Goal: Task Accomplishment & Management: Complete application form

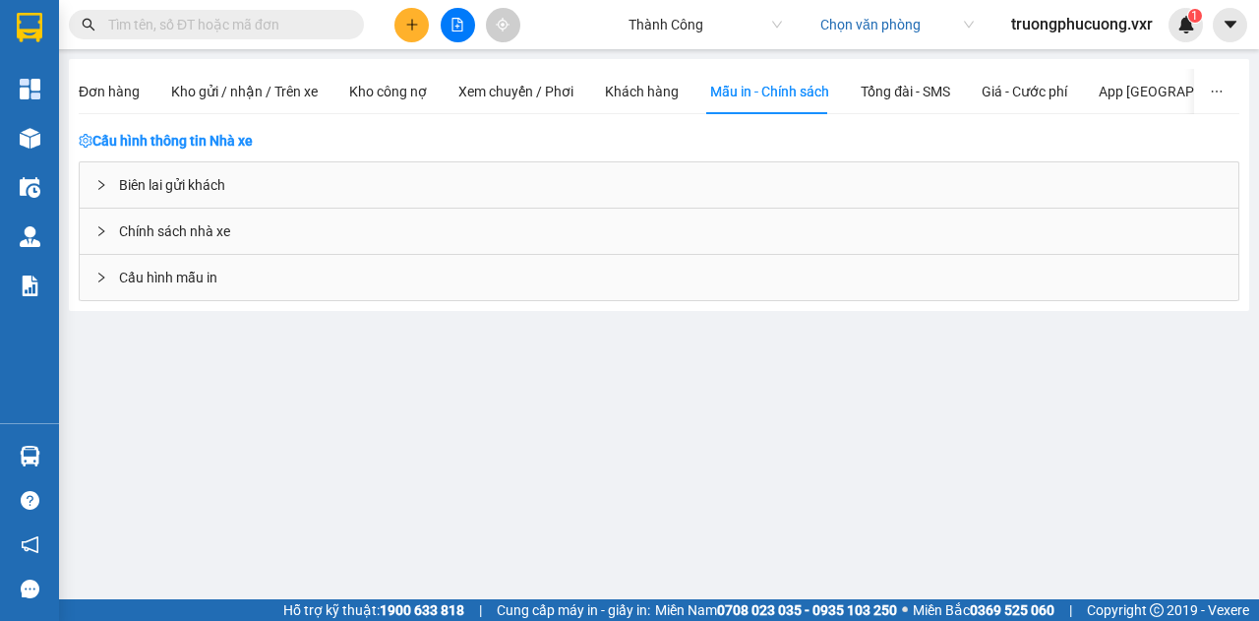
click at [189, 196] on div "Biên lai gửi khách" at bounding box center [659, 184] width 1158 height 45
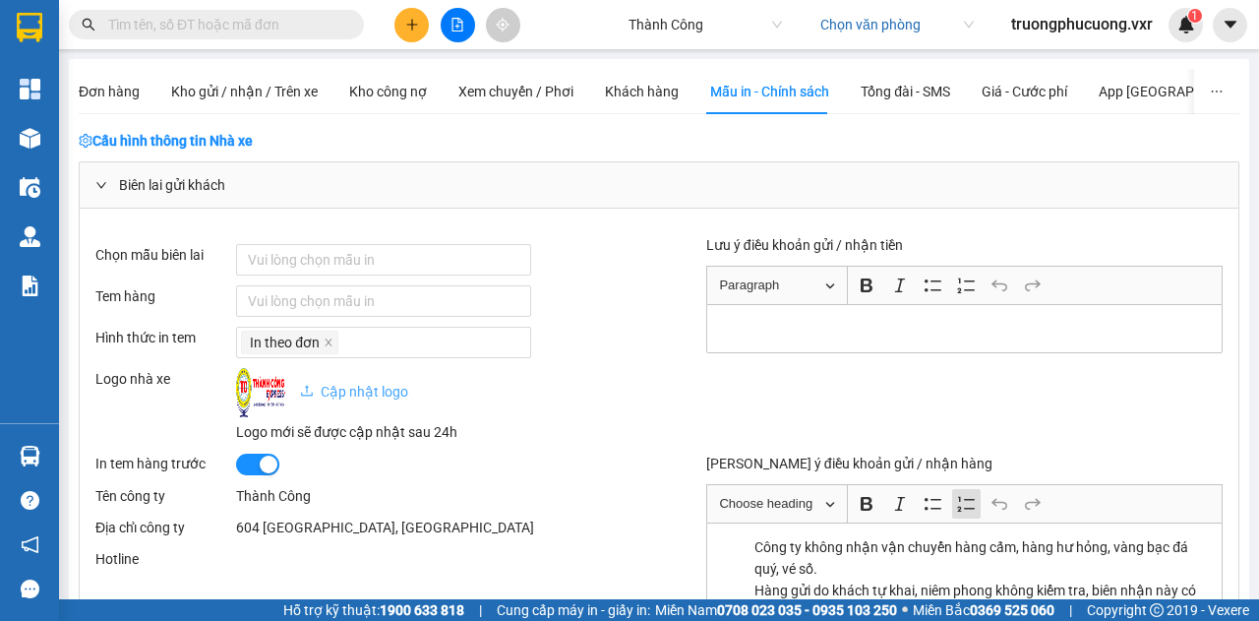
click at [362, 386] on span "Cập nhật logo" at bounding box center [354, 392] width 108 height 16
click at [357, 390] on span "Cập nhật logo" at bounding box center [354, 392] width 108 height 16
click at [113, 85] on span "Đơn hàng" at bounding box center [109, 92] width 61 height 16
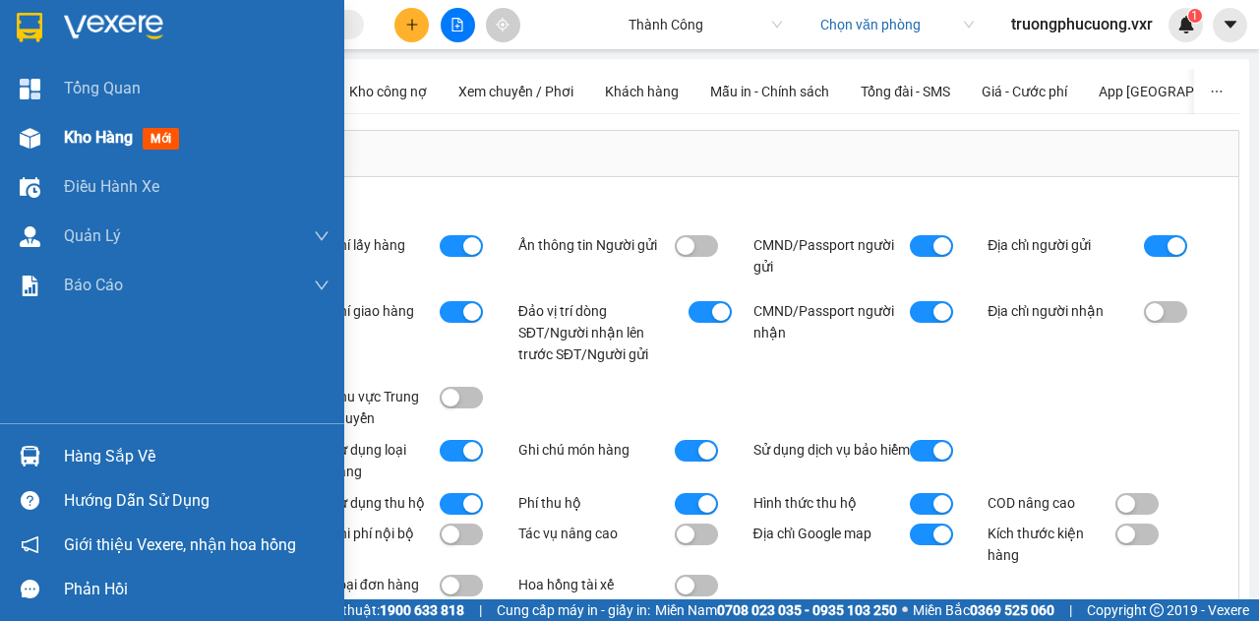
click at [39, 149] on div at bounding box center [30, 138] width 34 height 34
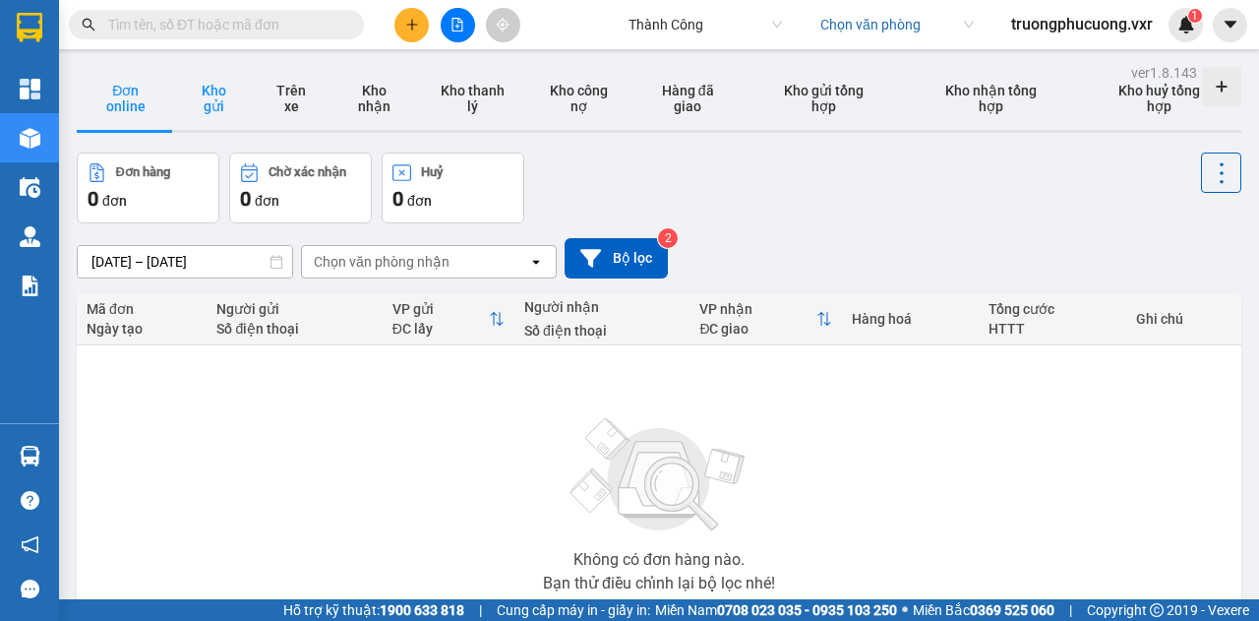
click at [218, 107] on button "Kho gửi" at bounding box center [214, 98] width 78 height 63
type input "[DATE] – [DATE]"
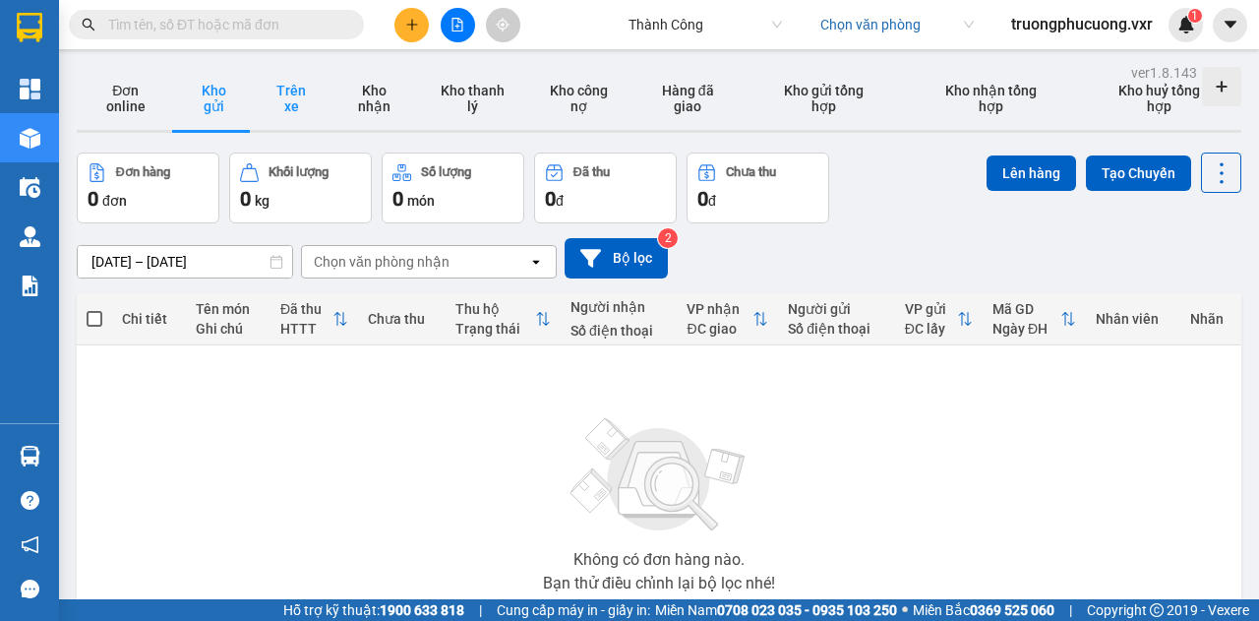
click at [283, 98] on button "Trên xe" at bounding box center [291, 98] width 77 height 63
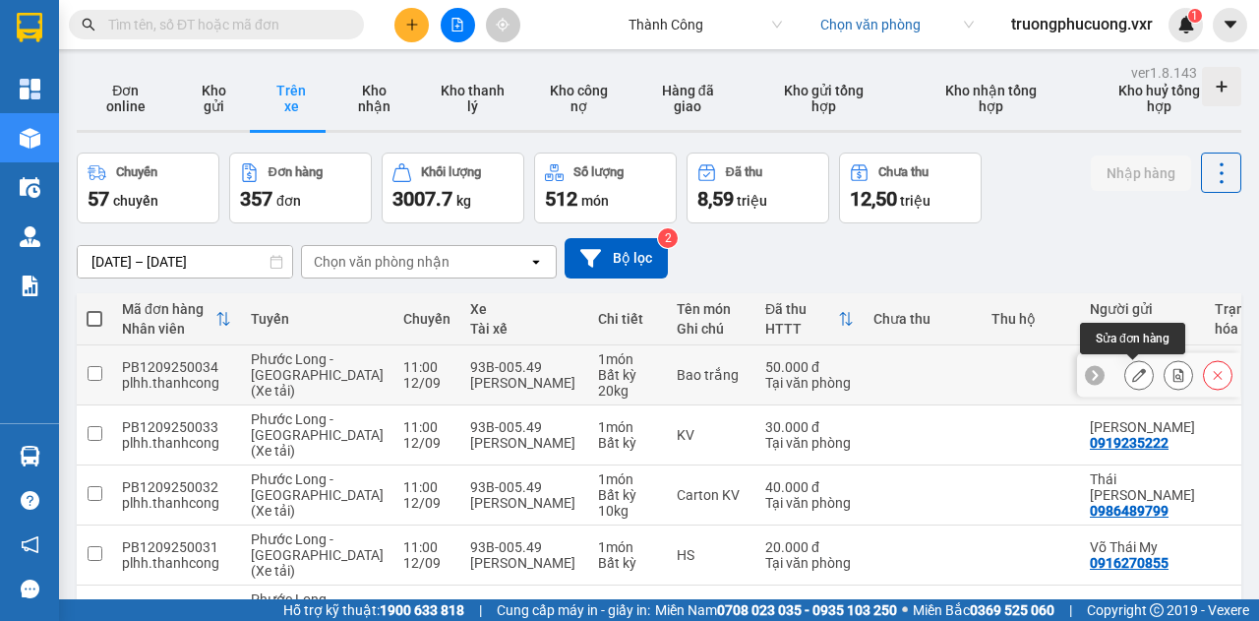
click at [1132, 376] on icon at bounding box center [1139, 375] width 14 height 14
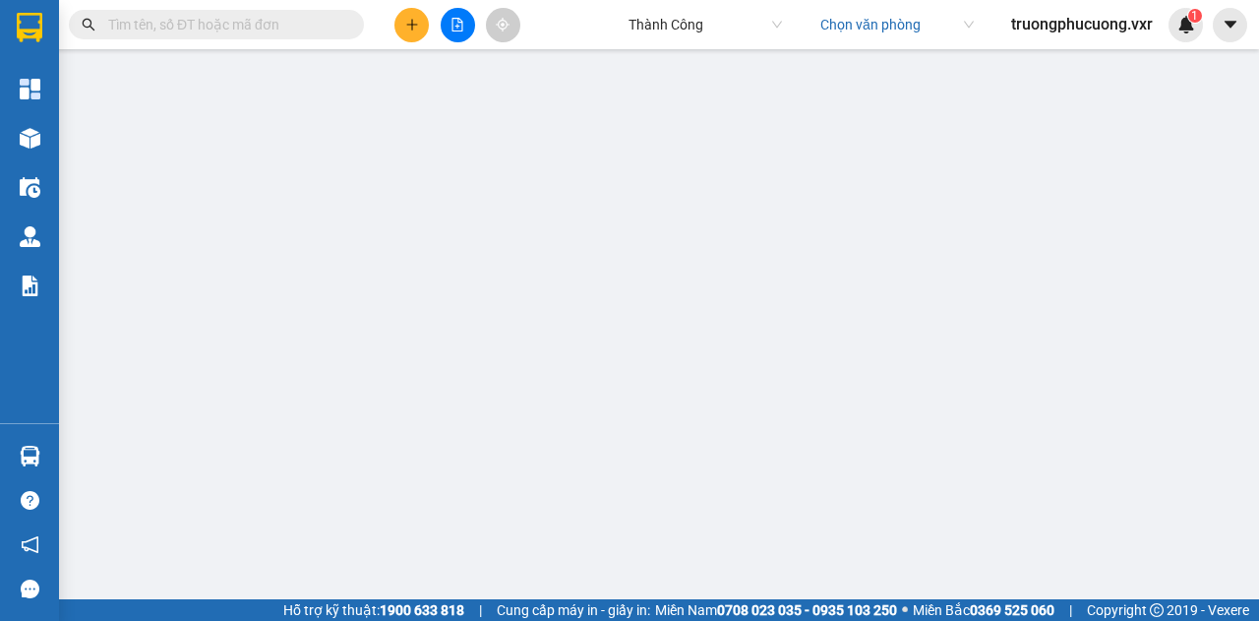
type input "0375778415"
type input "Hải"
type input "0784555522"
type input "[PERSON_NAME]"
type input "038187023961"
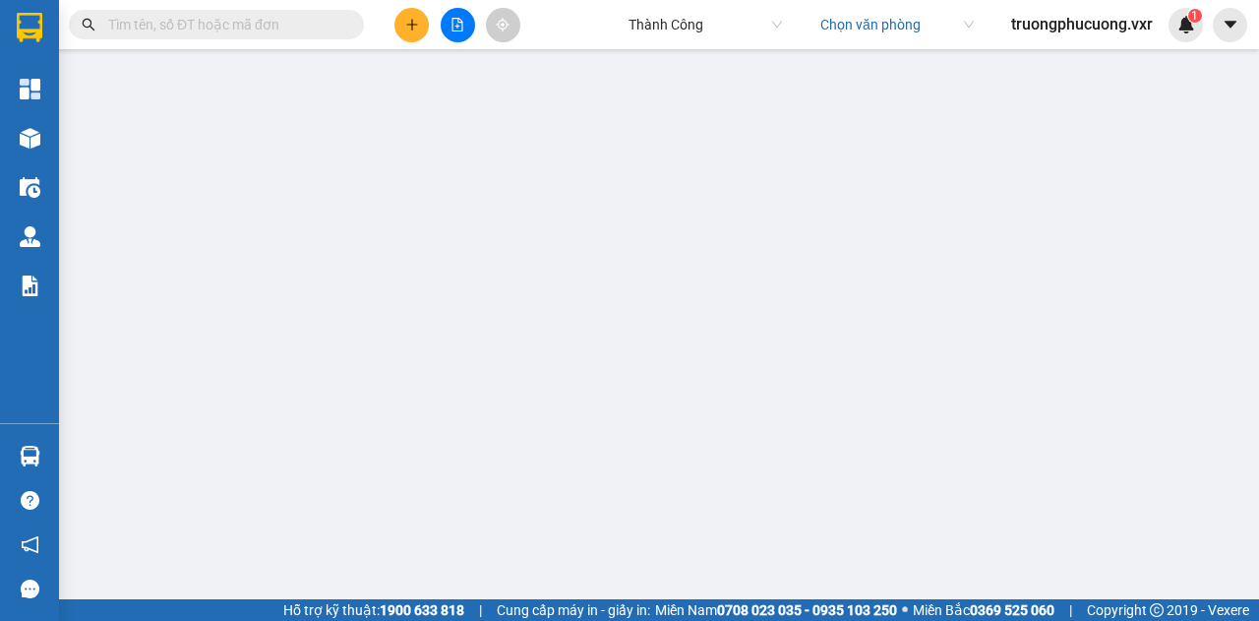
type input "Long Điền Phước Bình Đồng Nai"
type input "50.000"
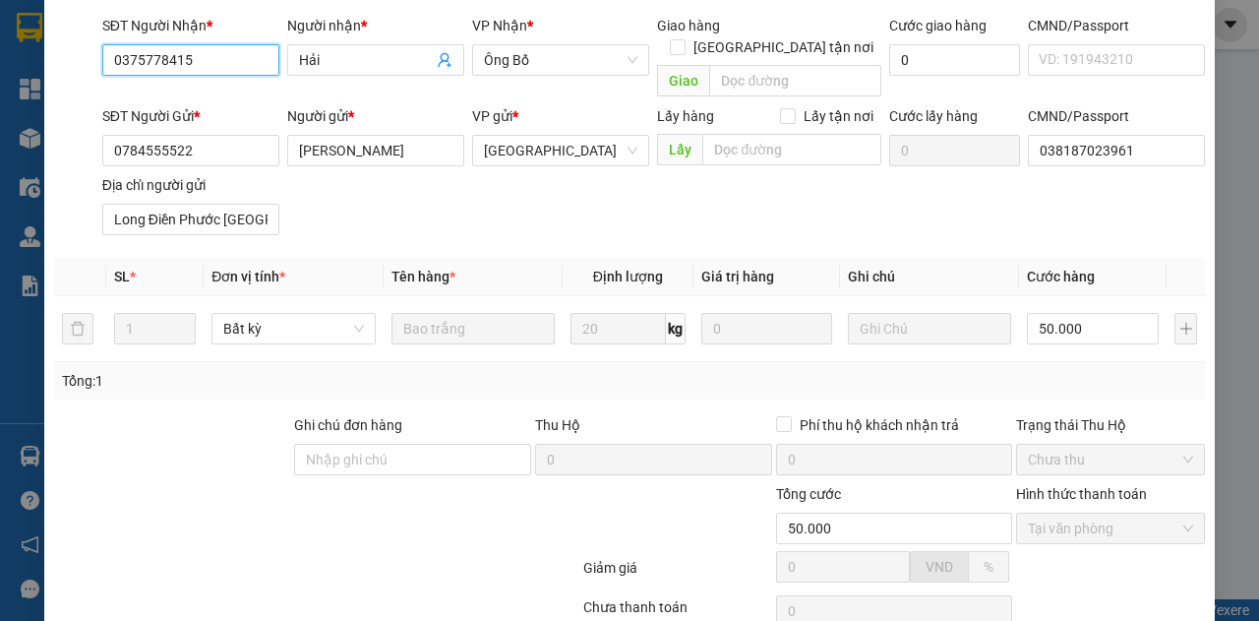
scroll to position [258, 0]
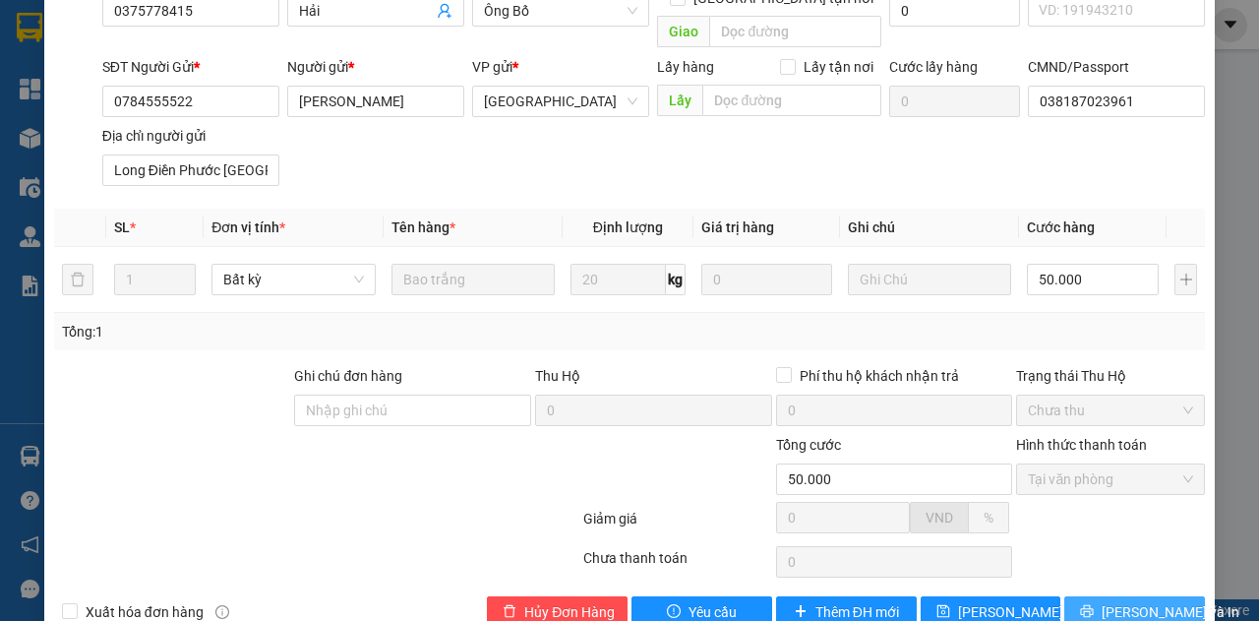
click at [1151, 601] on span "[PERSON_NAME] và In" at bounding box center [1170, 612] width 138 height 22
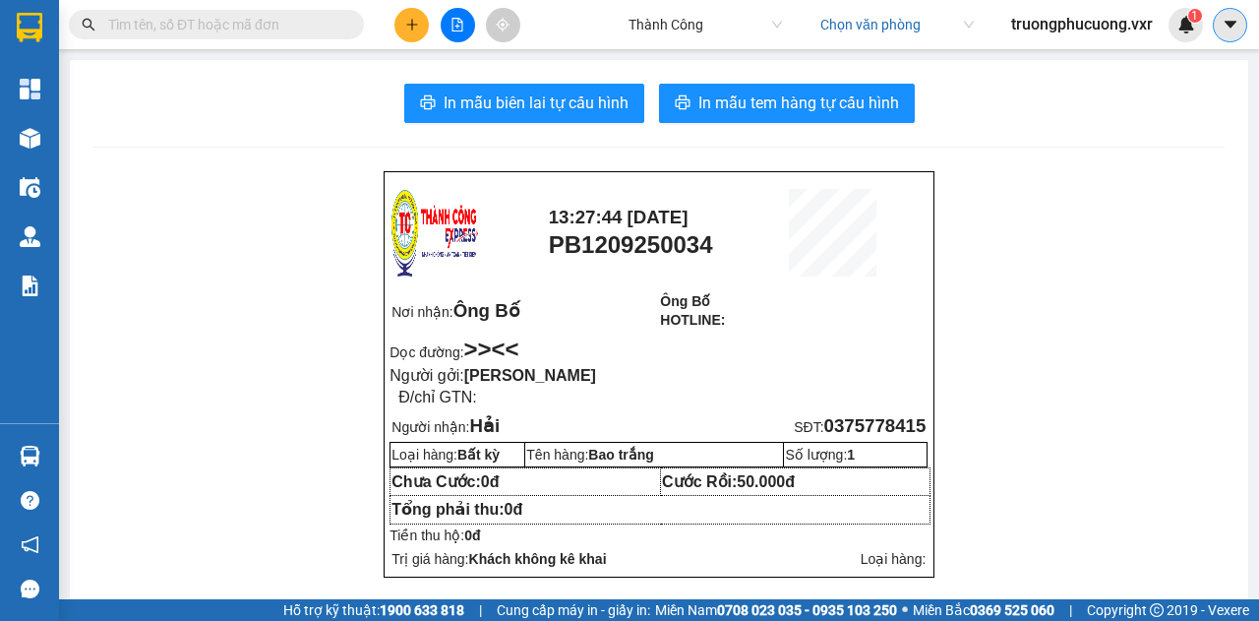
click at [1238, 25] on icon "caret-down" at bounding box center [1230, 25] width 18 height 18
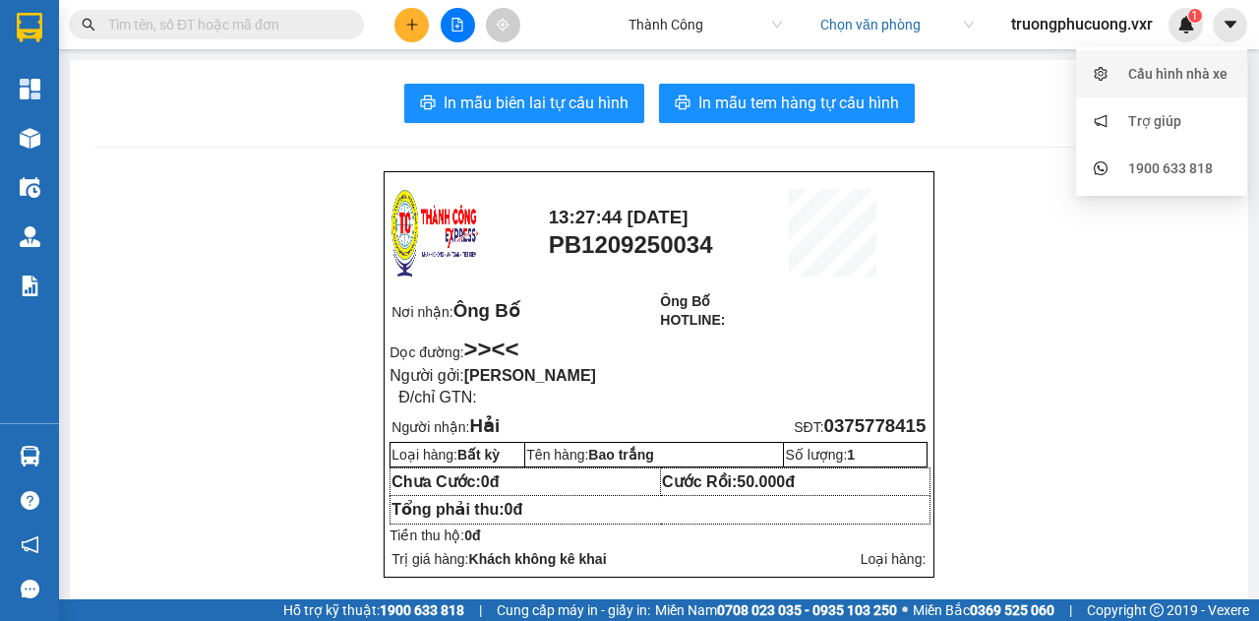
click at [1160, 88] on div "Cấu hình nhà xe" at bounding box center [1162, 73] width 148 height 37
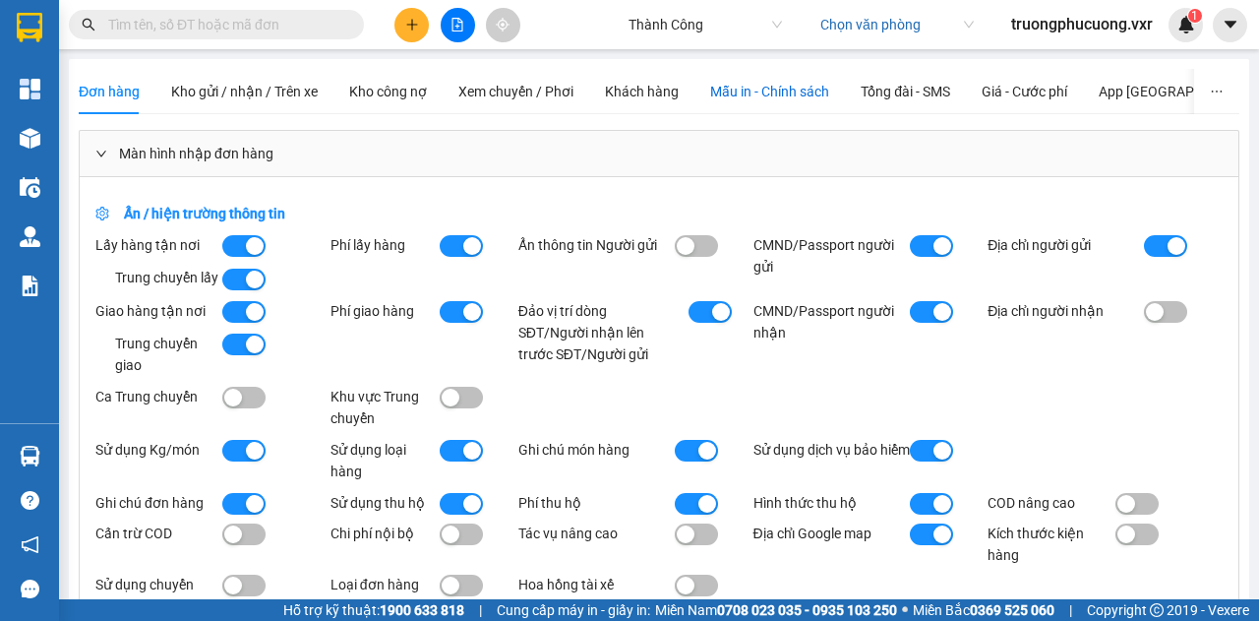
click at [782, 93] on span "Mẫu in - Chính sách" at bounding box center [769, 92] width 119 height 16
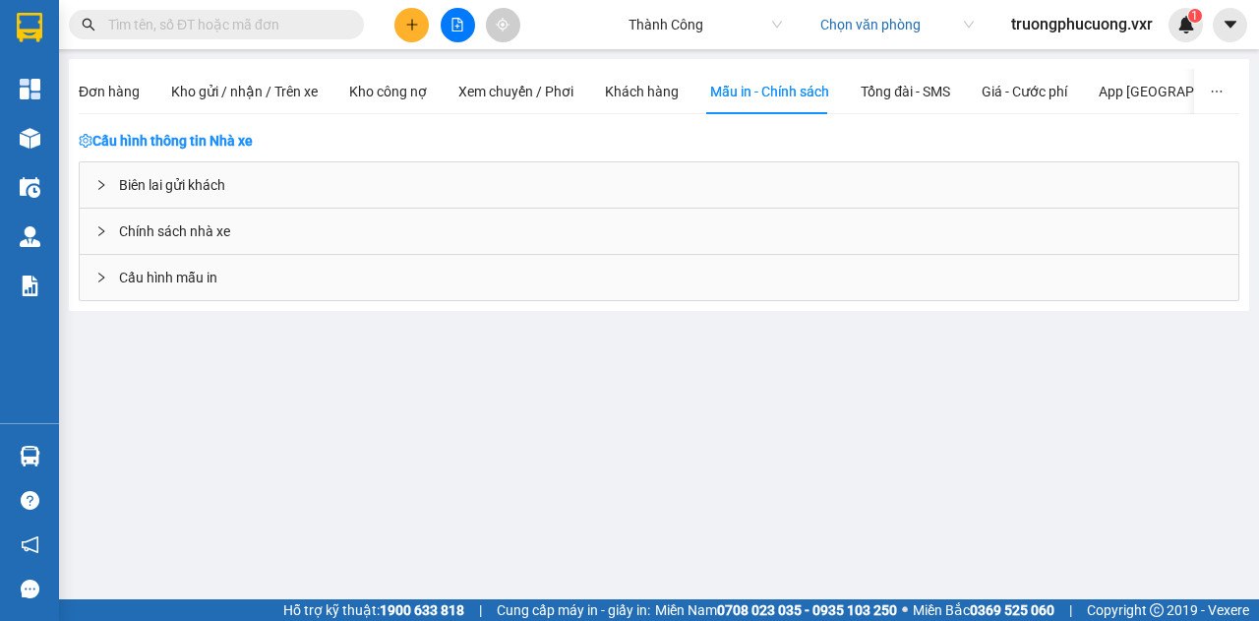
click at [182, 273] on span "Cấu hình mẫu in" at bounding box center [168, 277] width 98 height 22
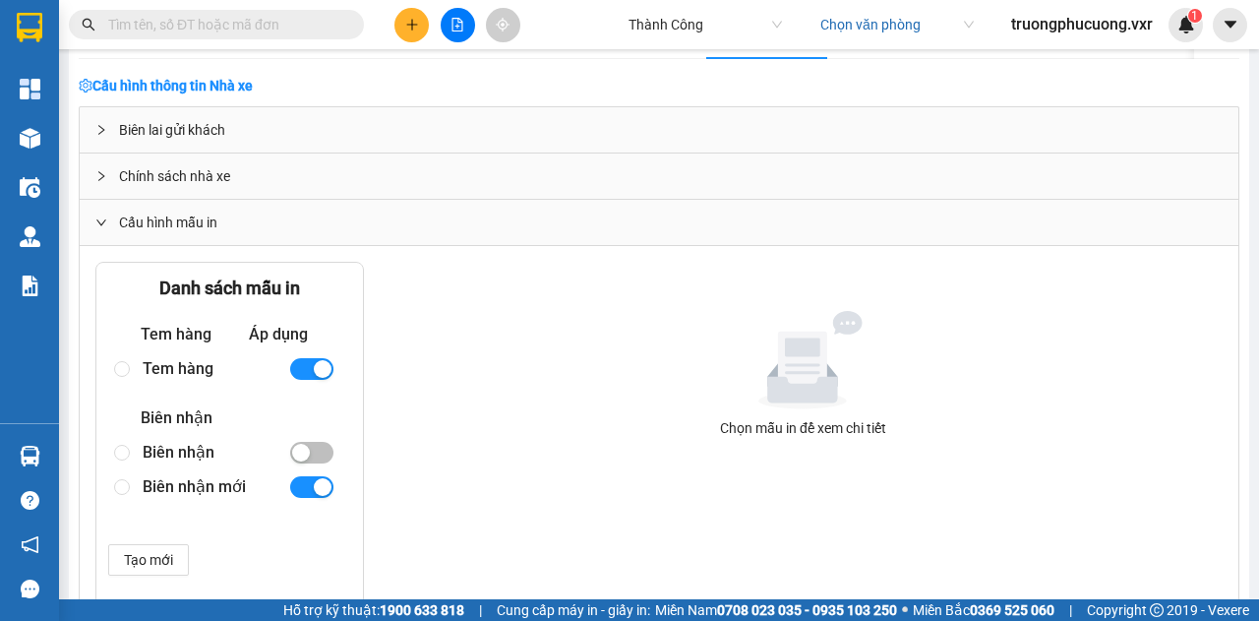
scroll to position [98, 0]
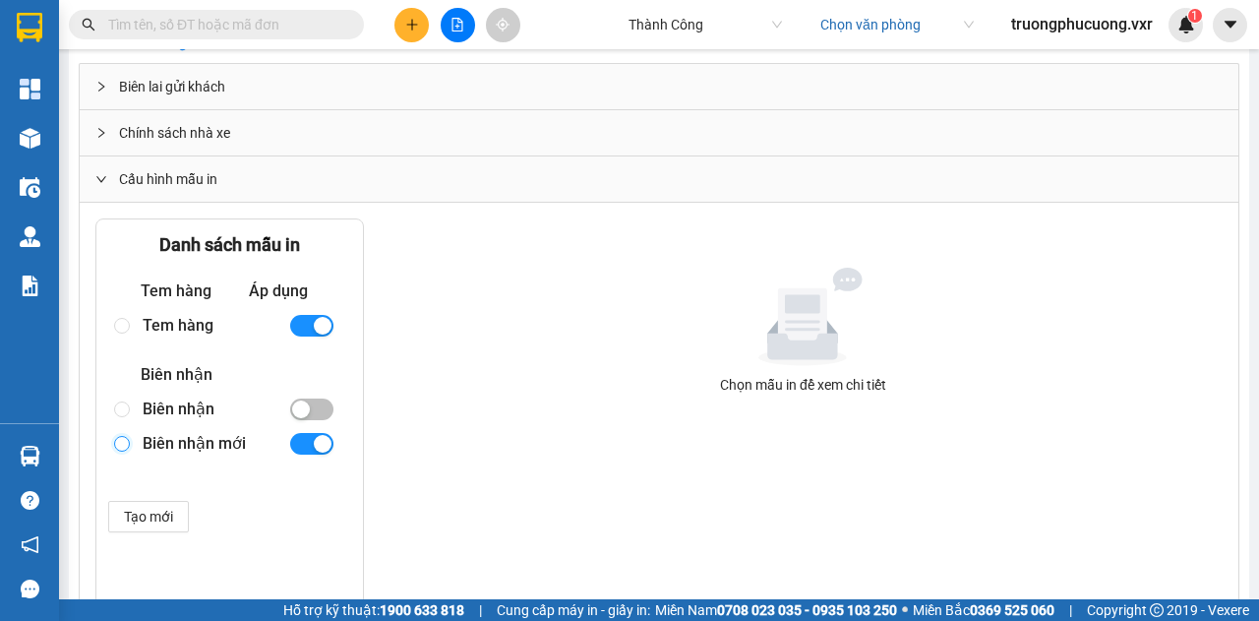
click at [119, 440] on input "radio" at bounding box center [122, 444] width 16 height 16
radio input "true"
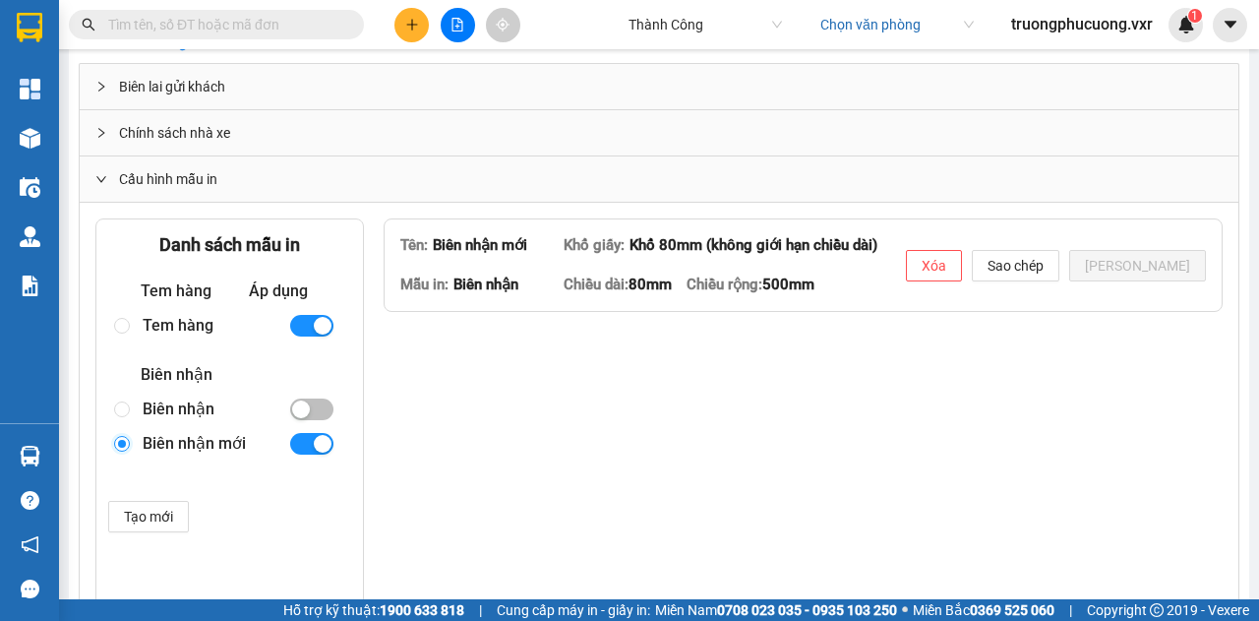
type textarea "<table style="border-collapse: collapse; width: 98.148%; height: 93px; border-c…"
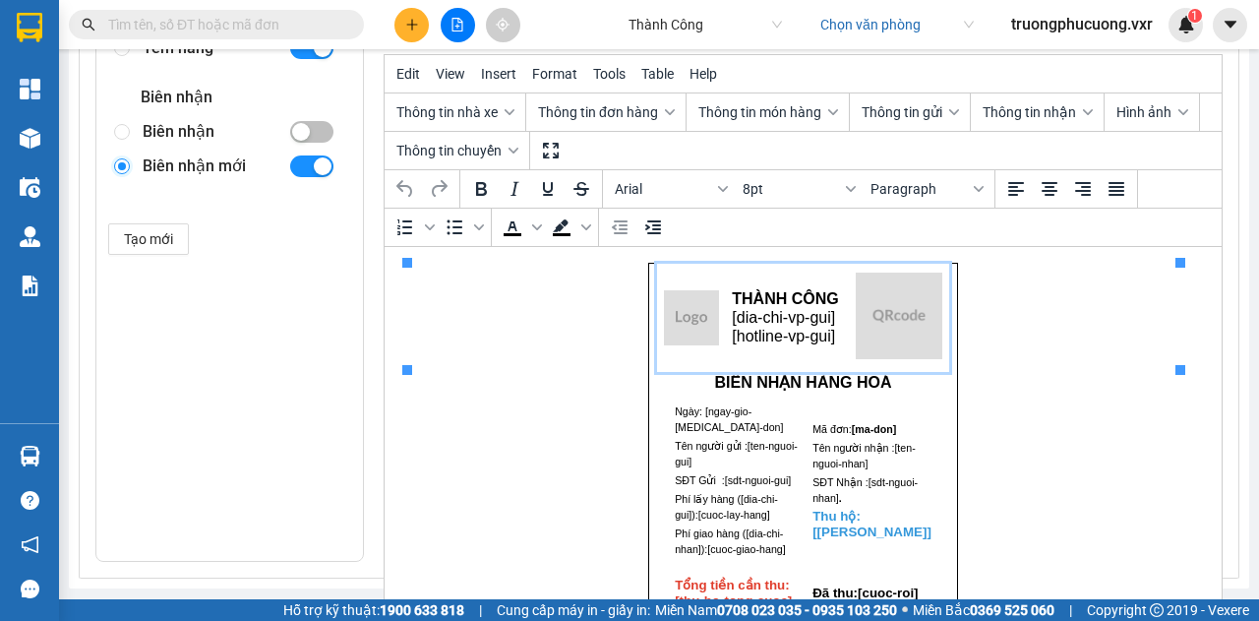
scroll to position [220, 0]
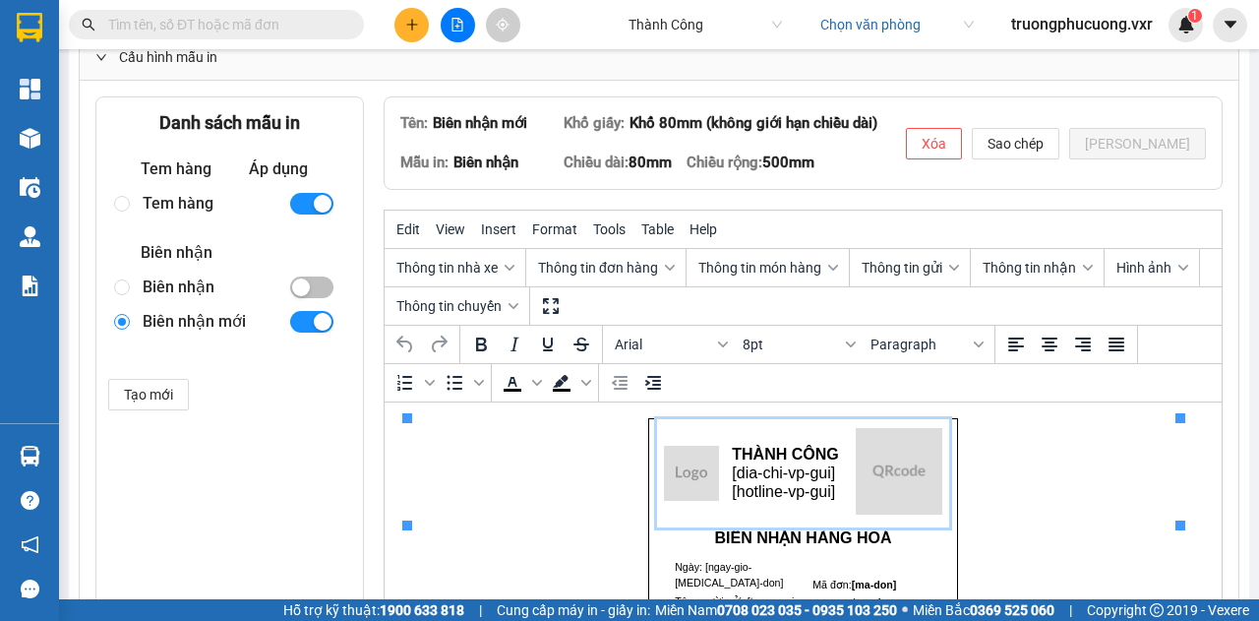
click at [680, 465] on img "Rich Text Area. Press ALT-0 for help." at bounding box center [690, 472] width 55 height 55
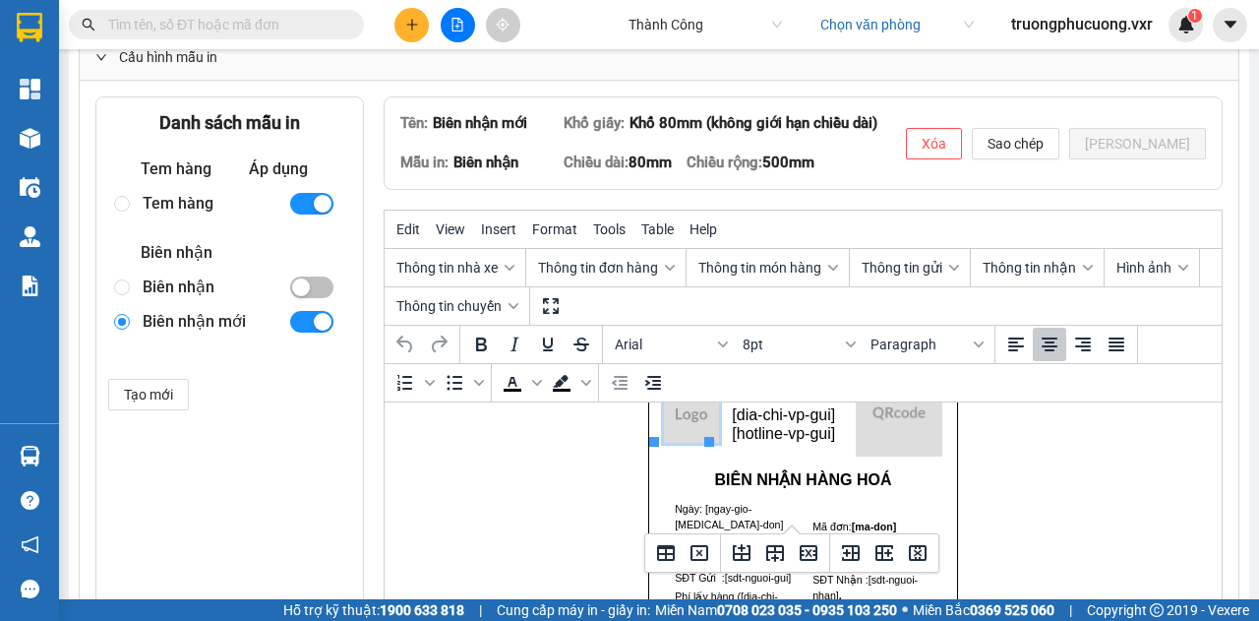
scroll to position [0, 0]
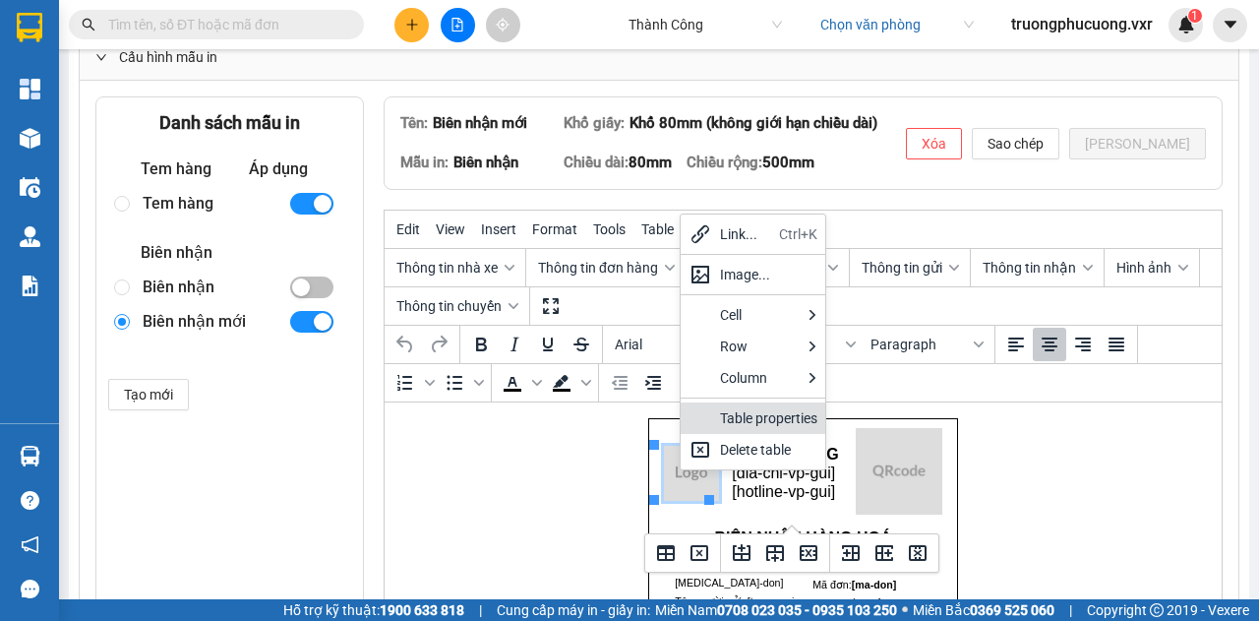
click at [758, 423] on div "Table properties" at bounding box center [768, 418] width 97 height 24
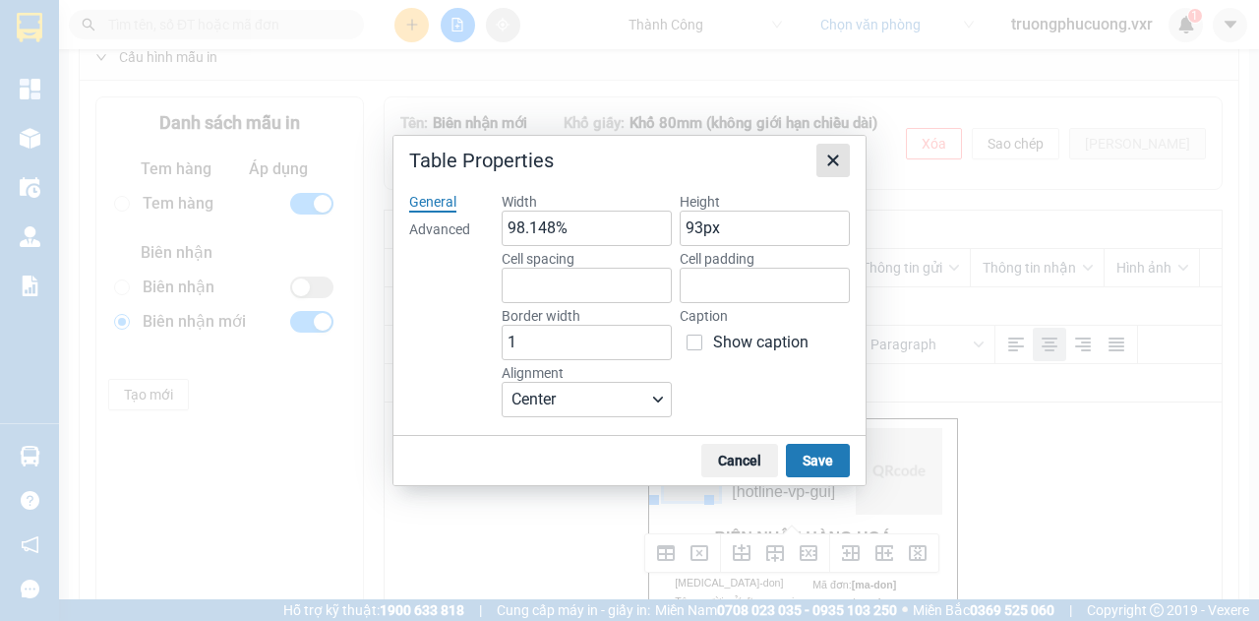
click at [846, 158] on button "Close" at bounding box center [832, 160] width 33 height 33
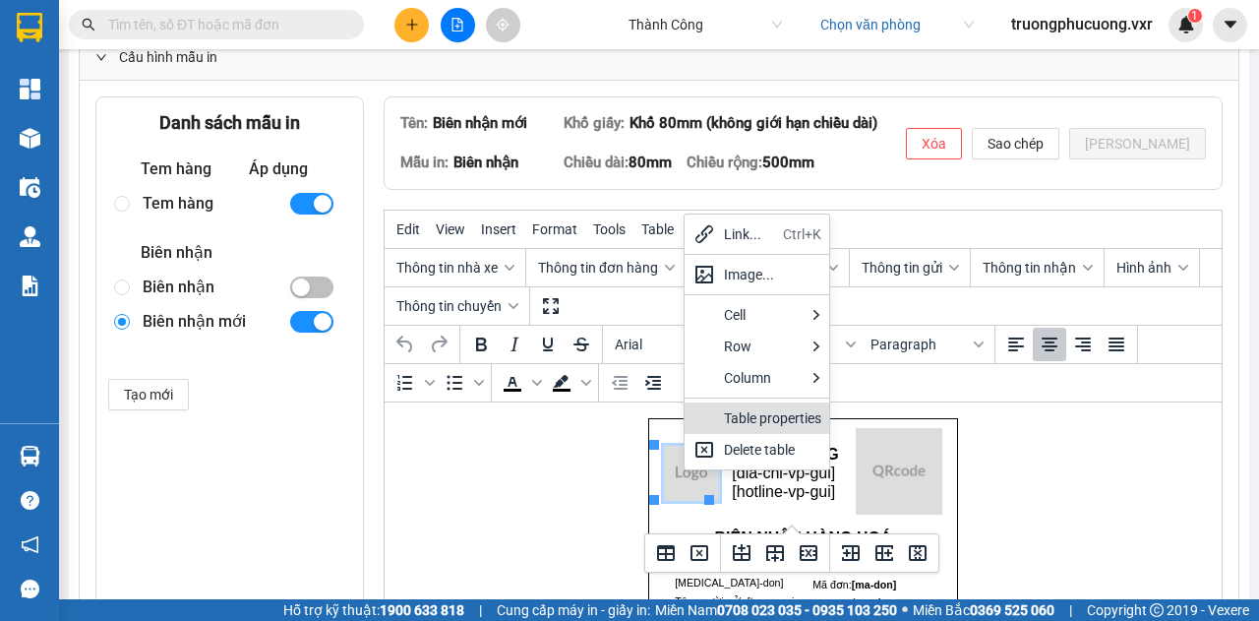
click at [776, 422] on div "Table properties" at bounding box center [772, 418] width 97 height 24
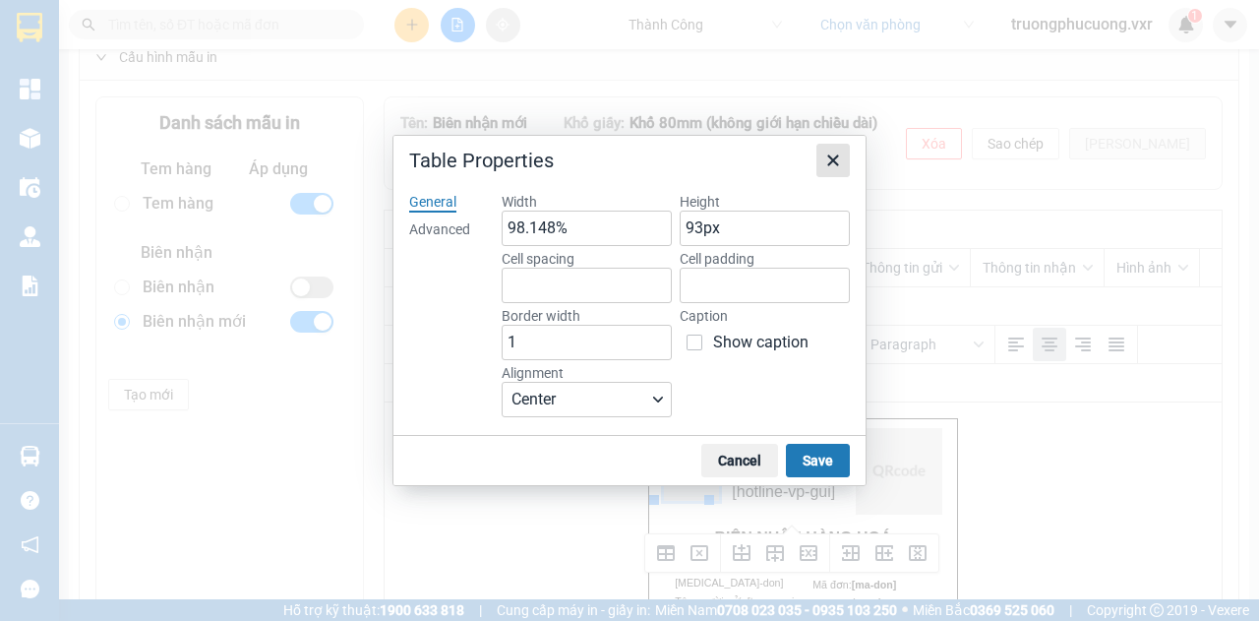
click at [831, 157] on icon "Close" at bounding box center [832, 159] width 11 height 11
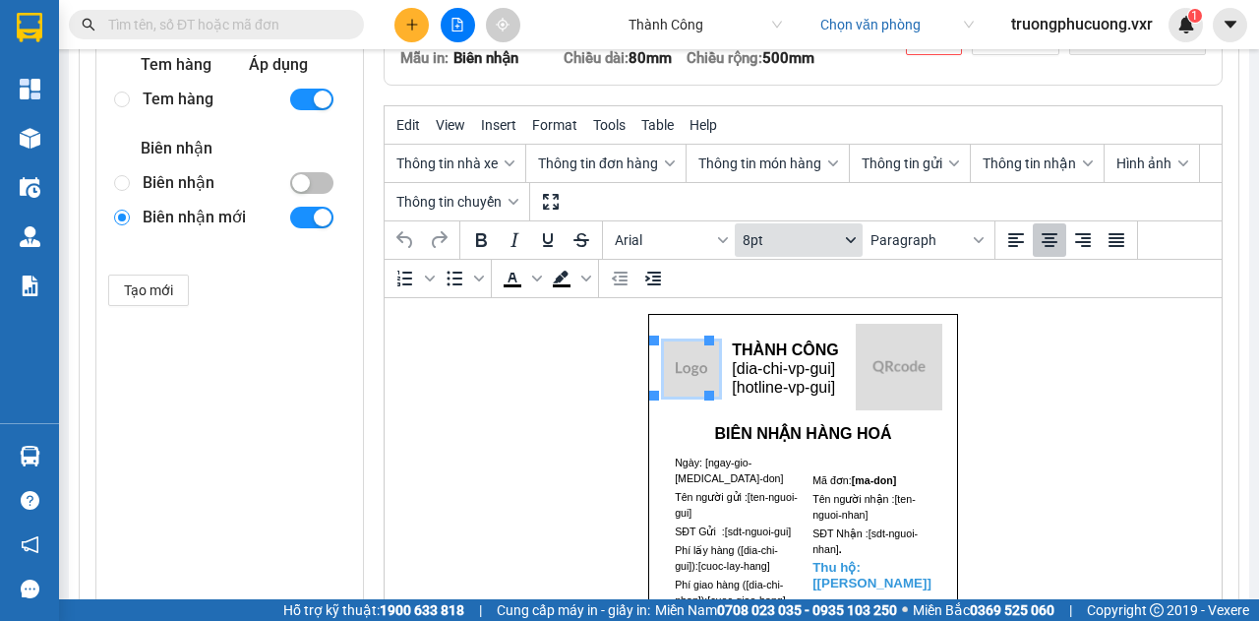
scroll to position [319, 0]
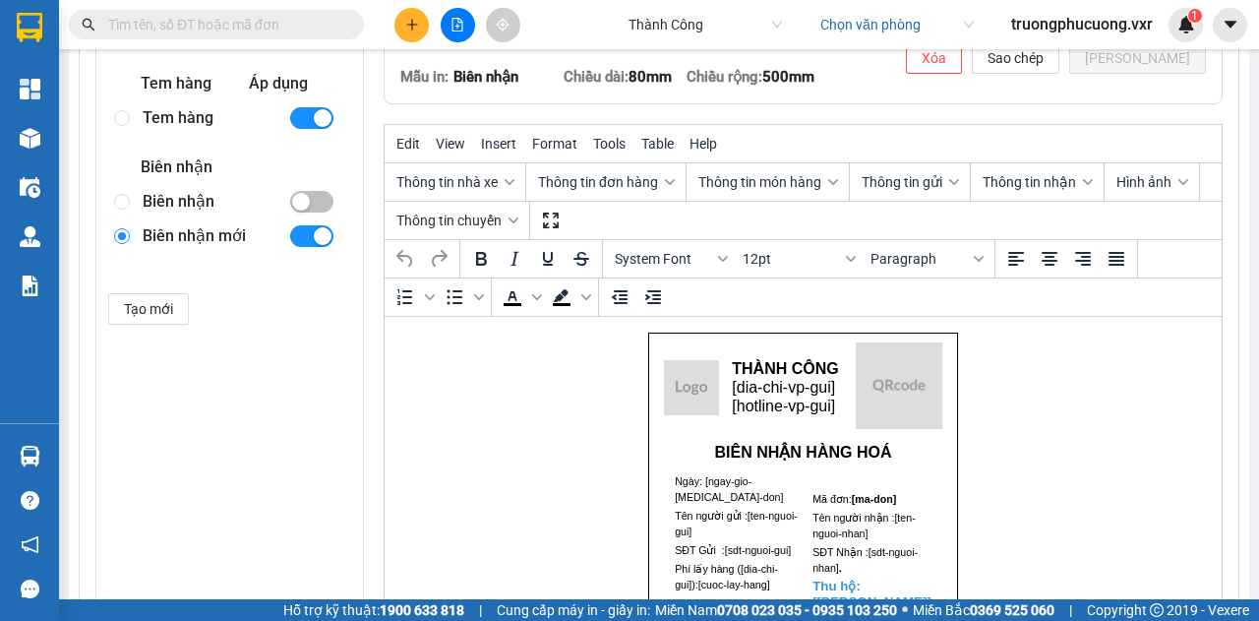
scroll to position [220, 0]
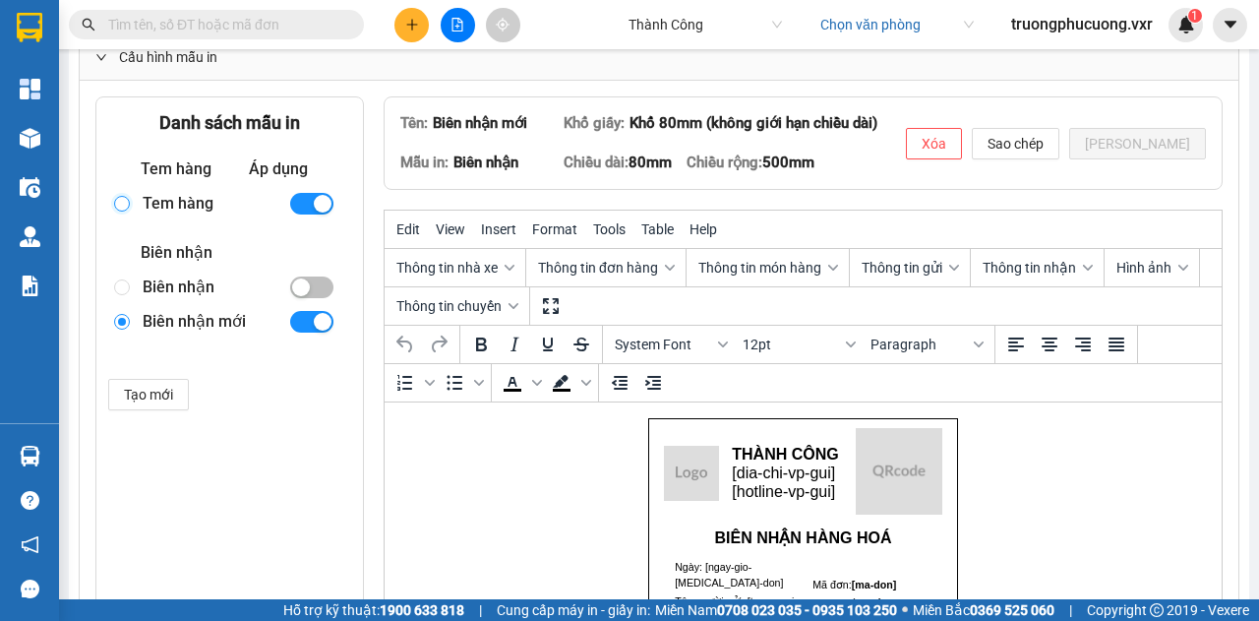
click at [122, 196] on input "radio" at bounding box center [122, 204] width 16 height 16
radio input "true"
radio input "false"
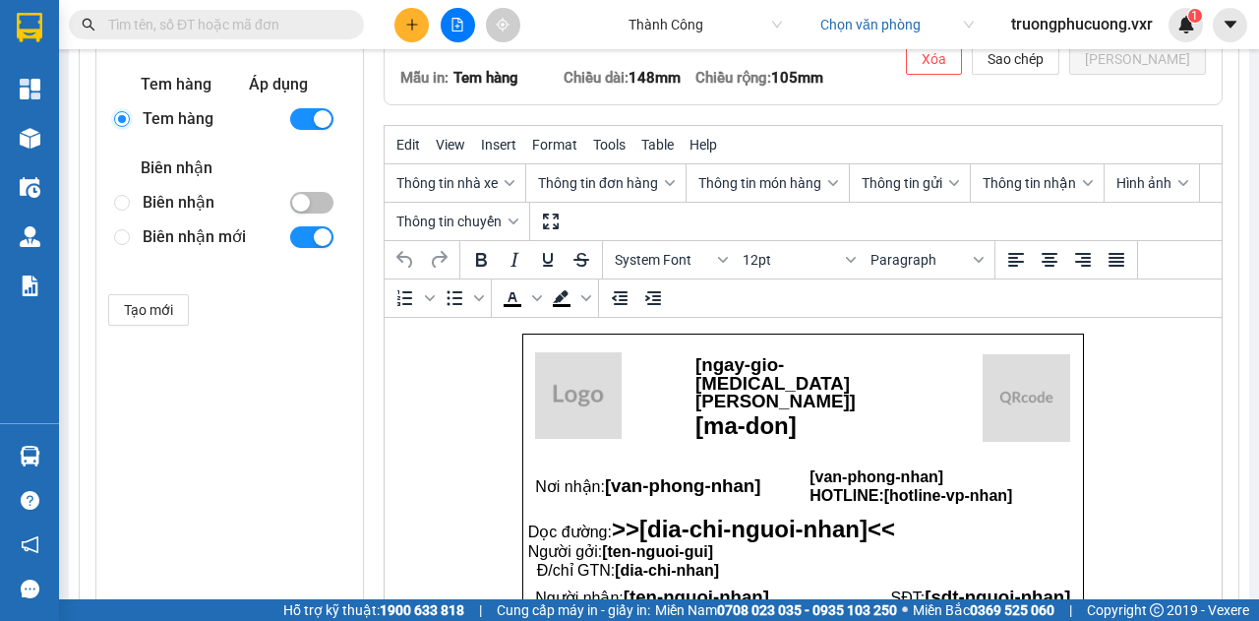
scroll to position [417, 0]
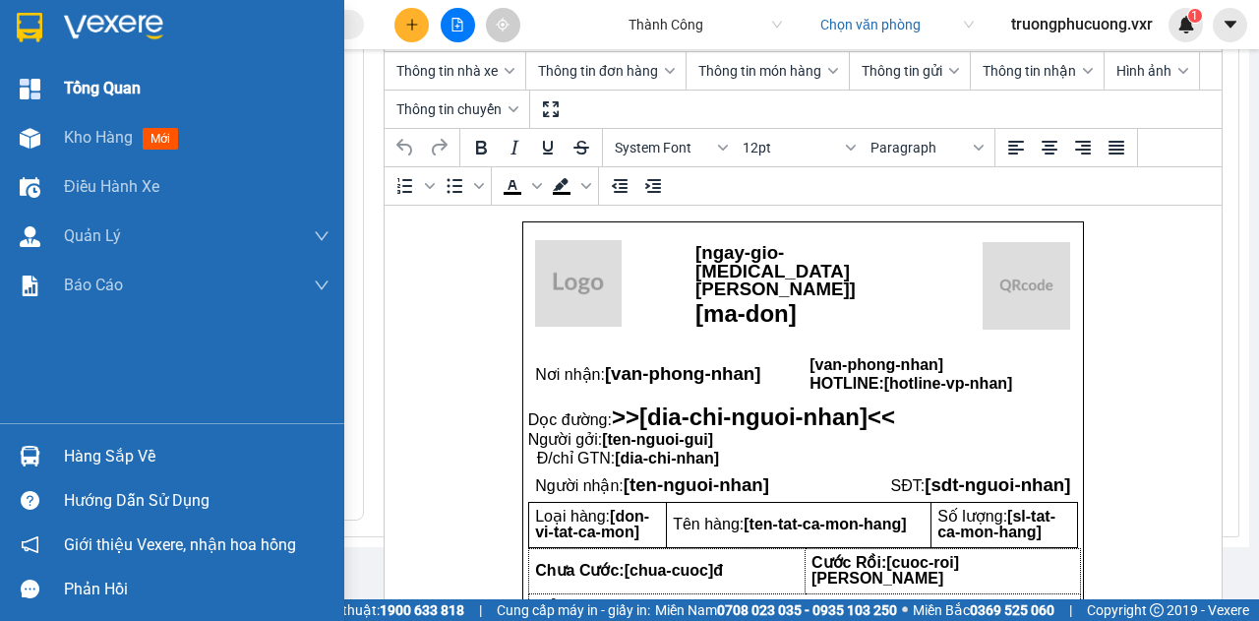
click at [99, 90] on span "Tổng Quan" at bounding box center [102, 88] width 77 height 25
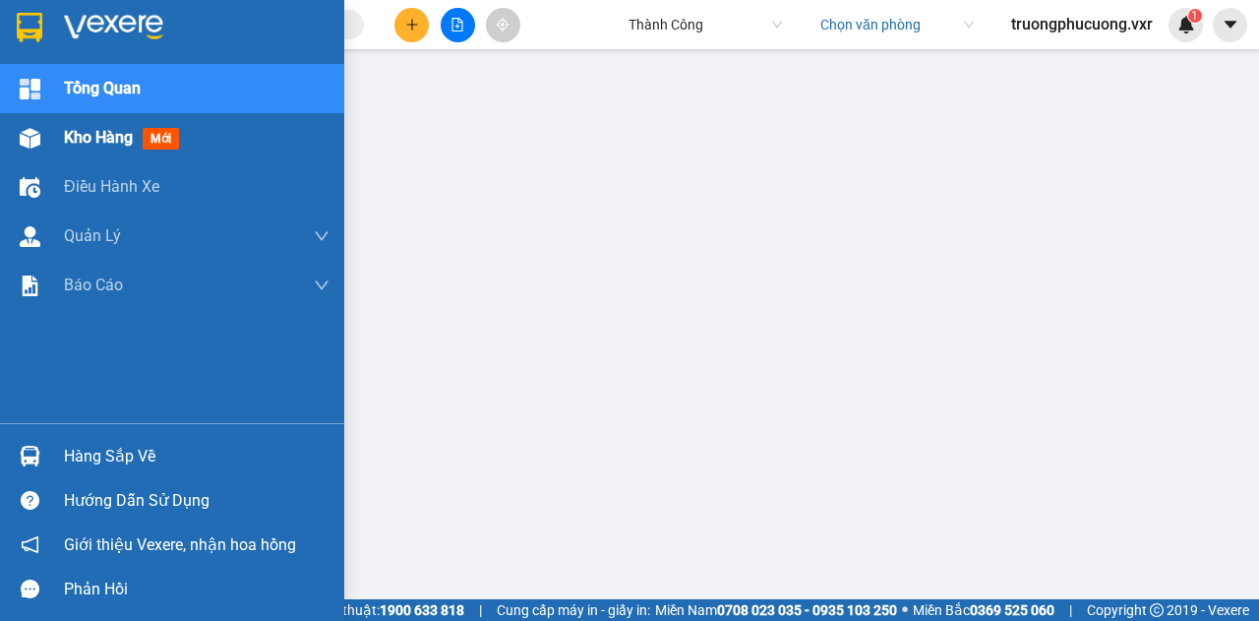
click at [29, 137] on img at bounding box center [30, 138] width 21 height 21
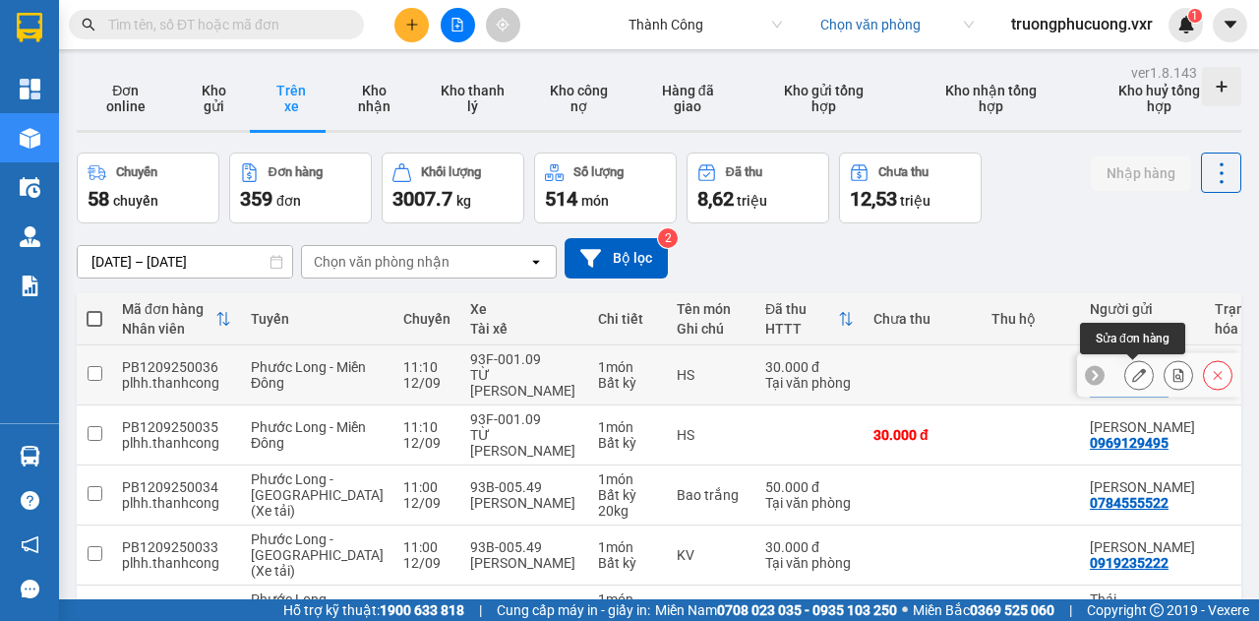
click at [1138, 380] on icon at bounding box center [1139, 375] width 14 height 14
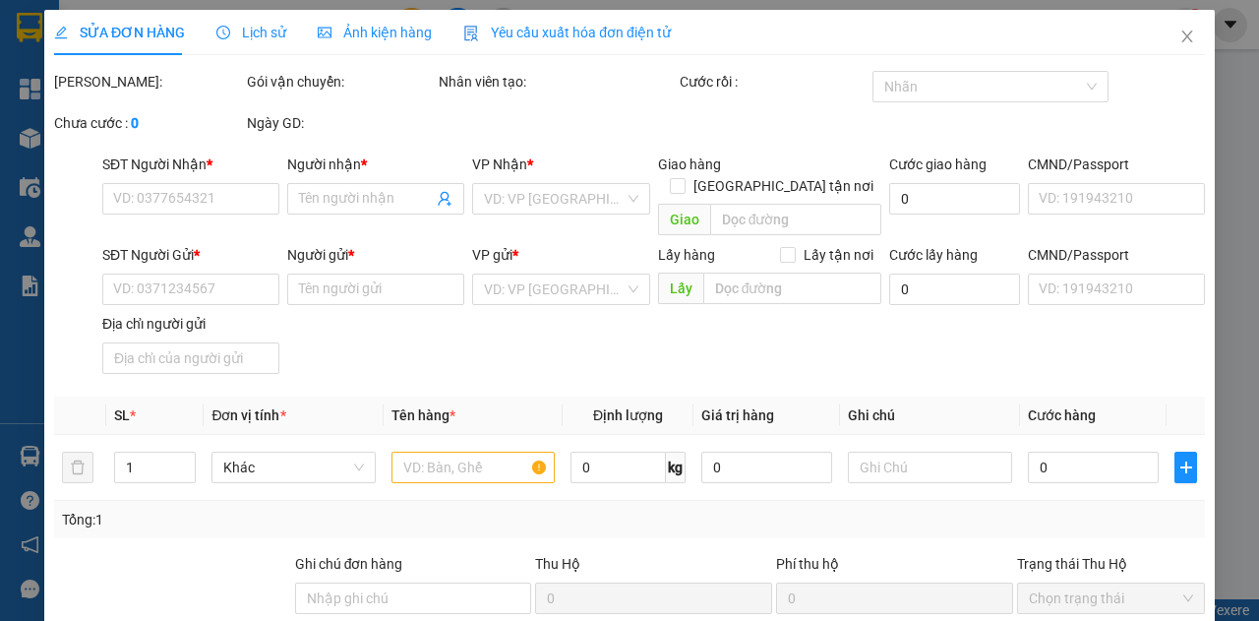
type input "0902943132"
type input "Chị Hằng"
type input "0394205052"
type input "[PERSON_NAME] Trinh"
type input "070184003230"
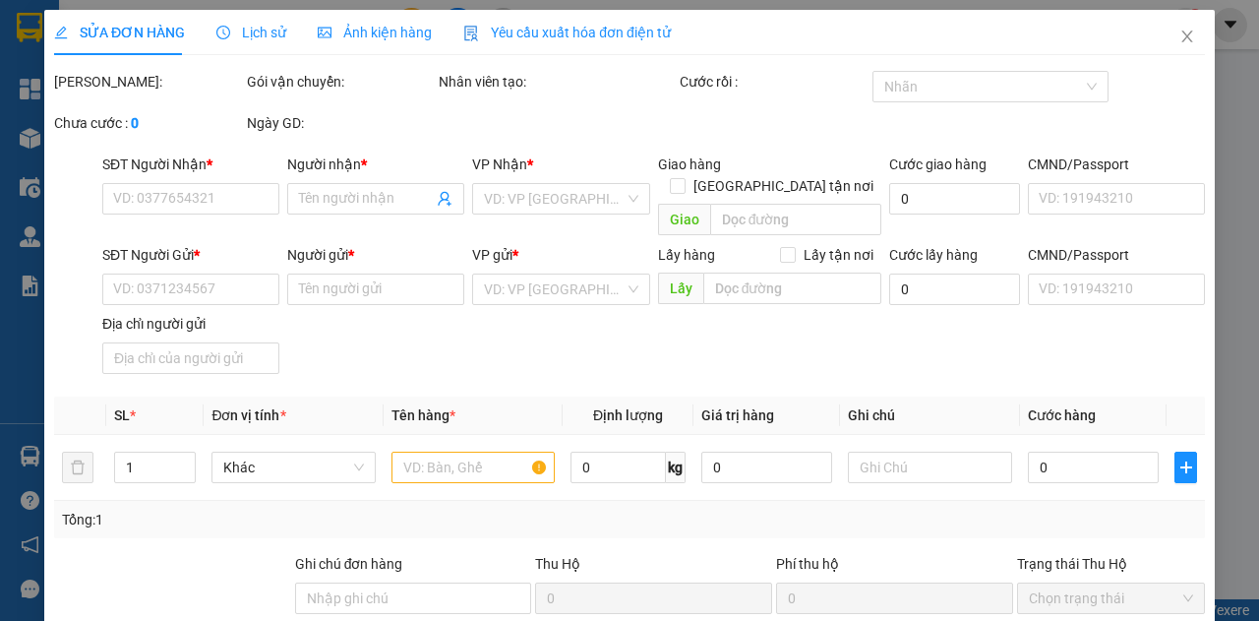
type input "Phước [GEOGRAPHIC_DATA]"
type input "30.000"
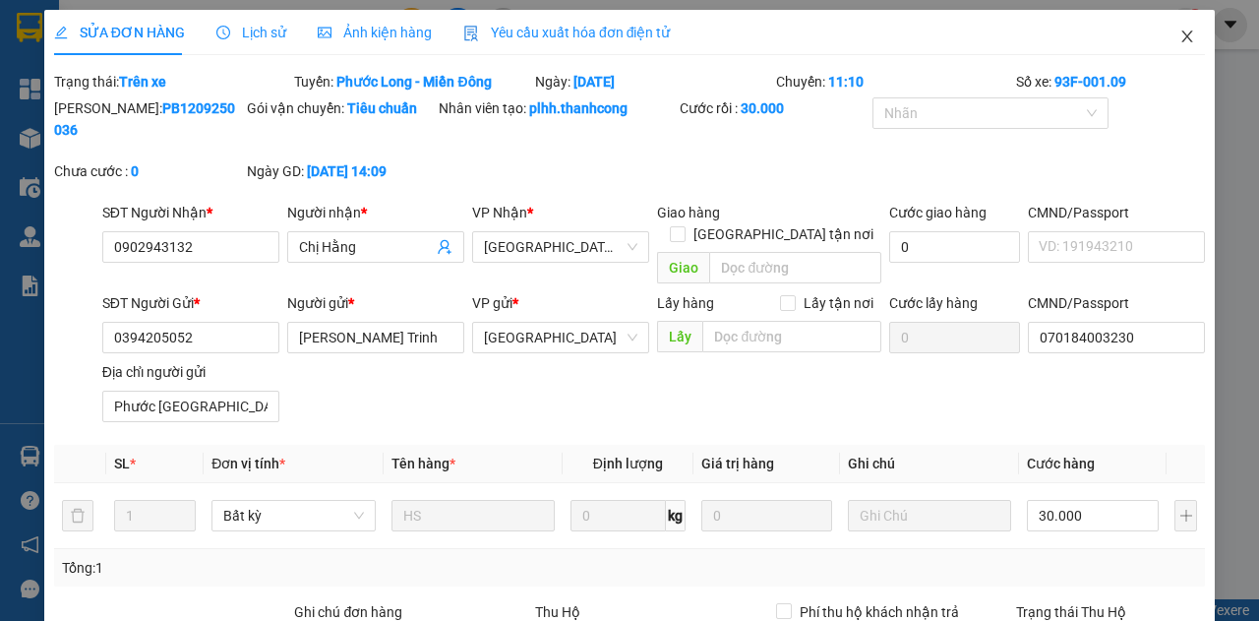
click at [1179, 39] on icon "close" at bounding box center [1187, 37] width 16 height 16
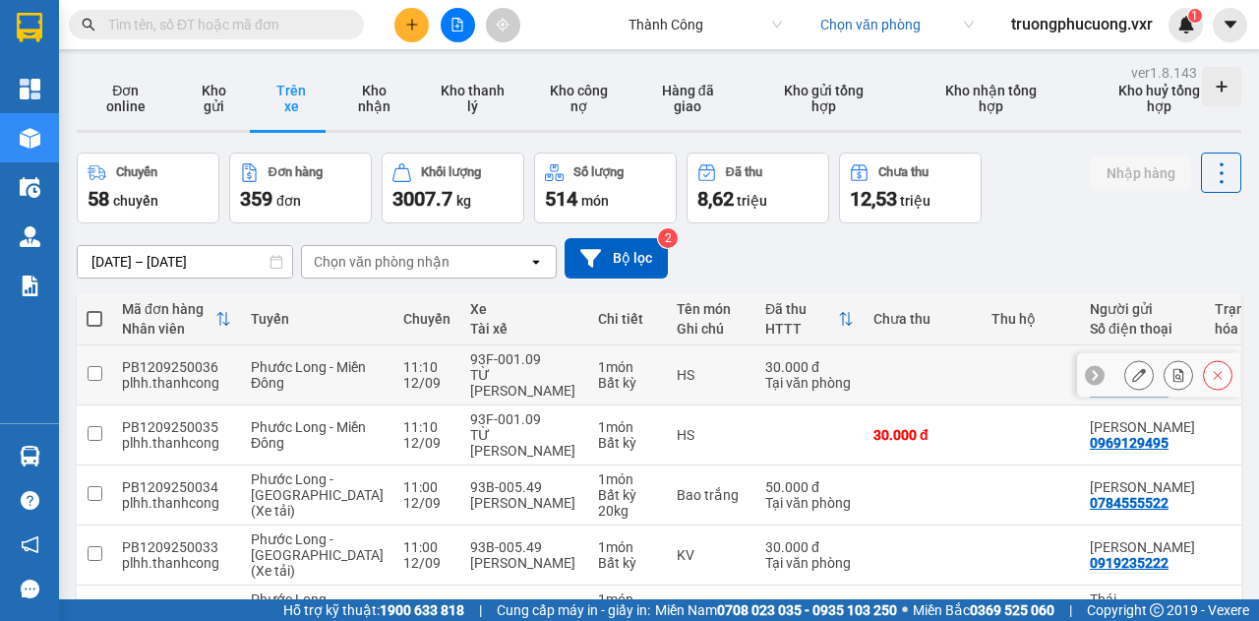
click at [1092, 377] on icon at bounding box center [1095, 375] width 6 height 11
click at [1225, 371] on icon at bounding box center [1228, 375] width 6 height 11
click at [199, 92] on button "Kho gửi" at bounding box center [214, 98] width 78 height 63
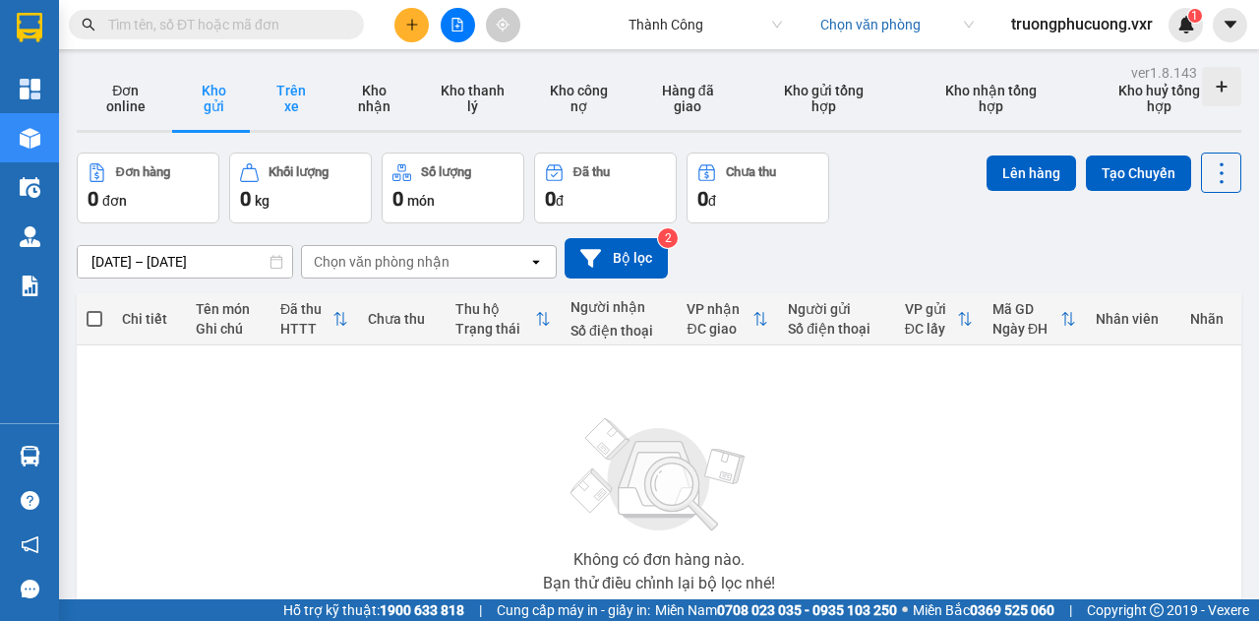
click at [301, 105] on button "Trên xe" at bounding box center [291, 98] width 77 height 63
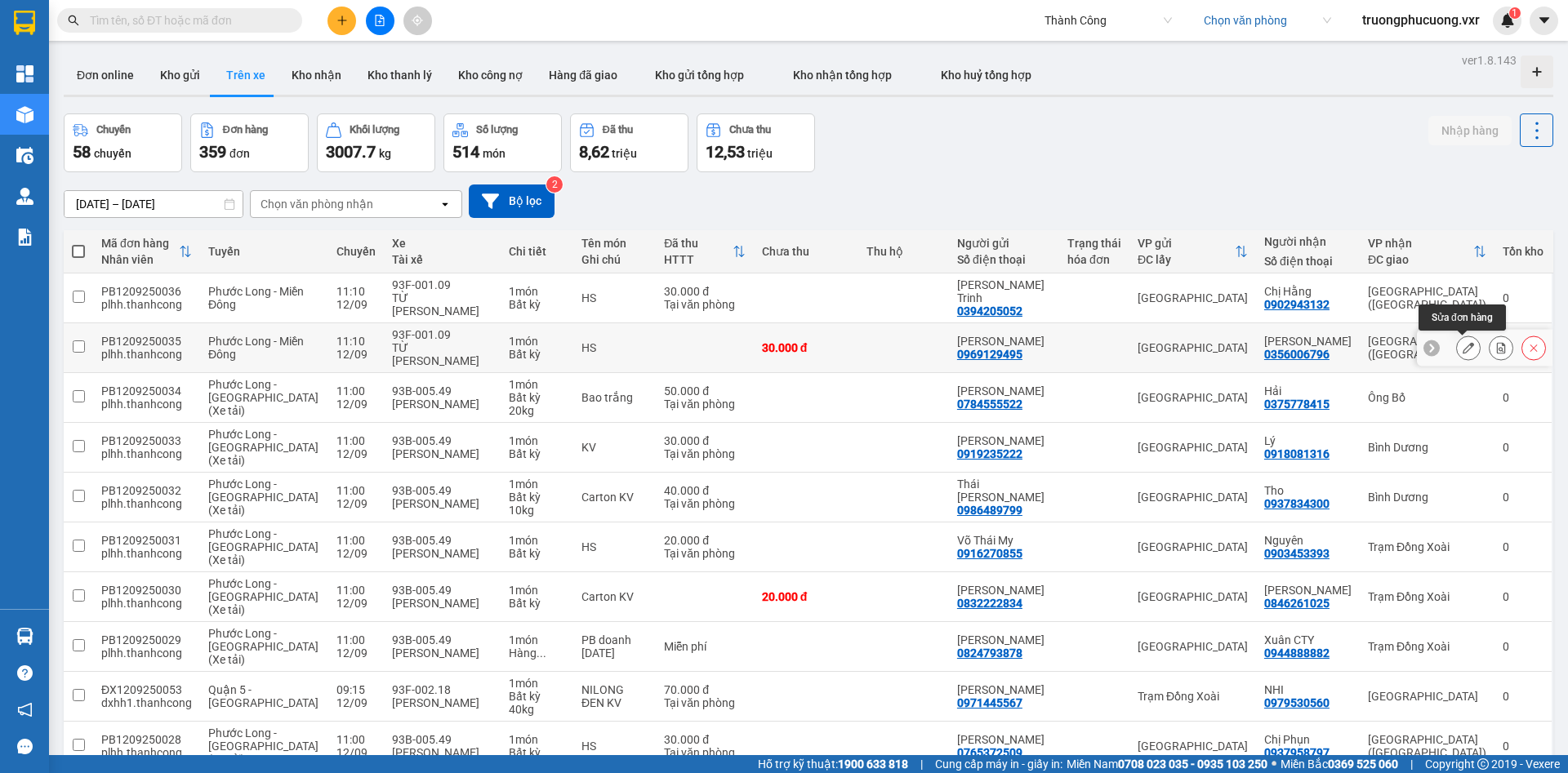
click at [1045, 346] on icon at bounding box center [1468, 348] width 12 height 12
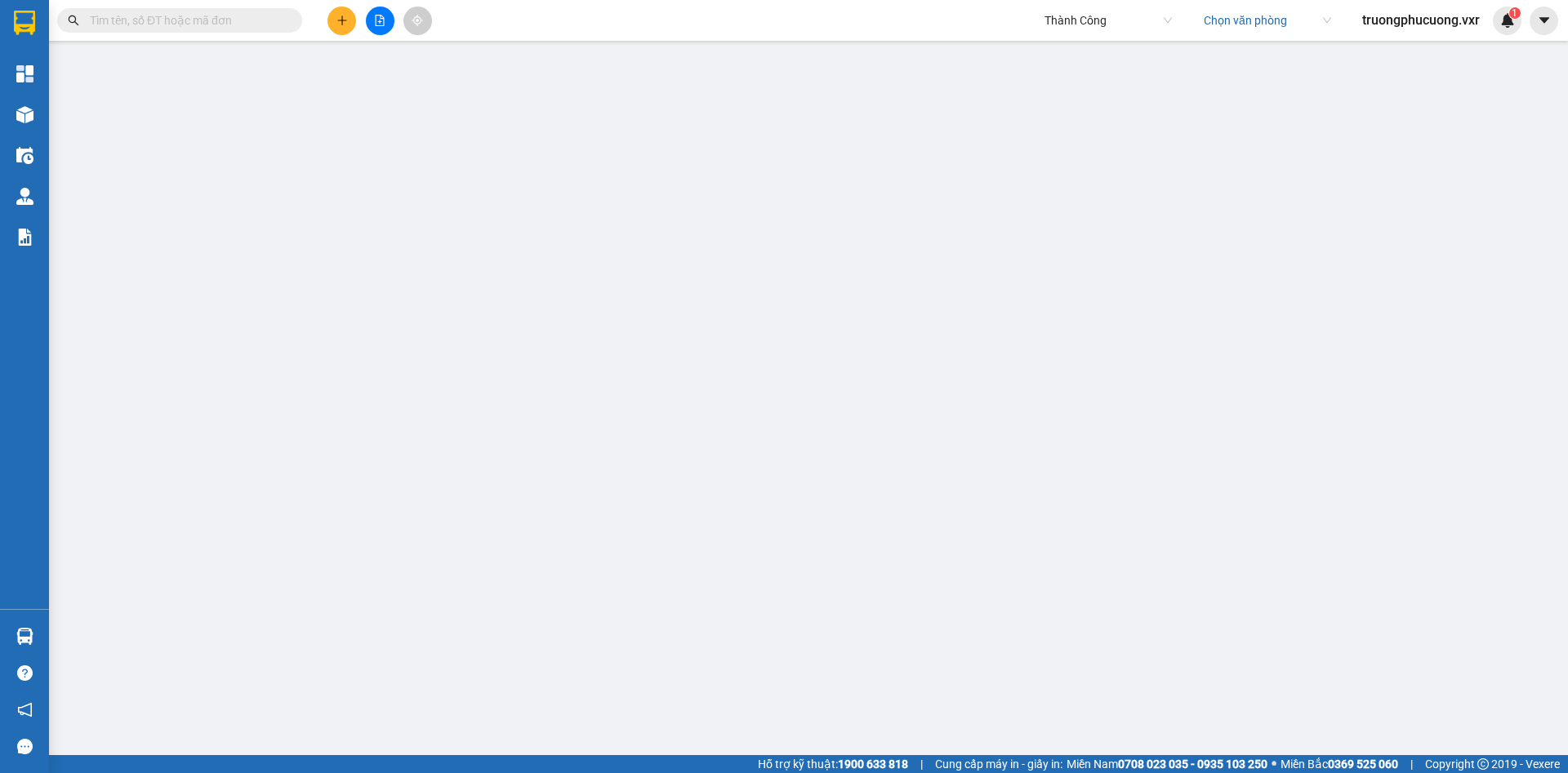
type input "0356006796"
type input "[PERSON_NAME]"
type input "0969129495"
type input "[PERSON_NAME]"
type input "30.000"
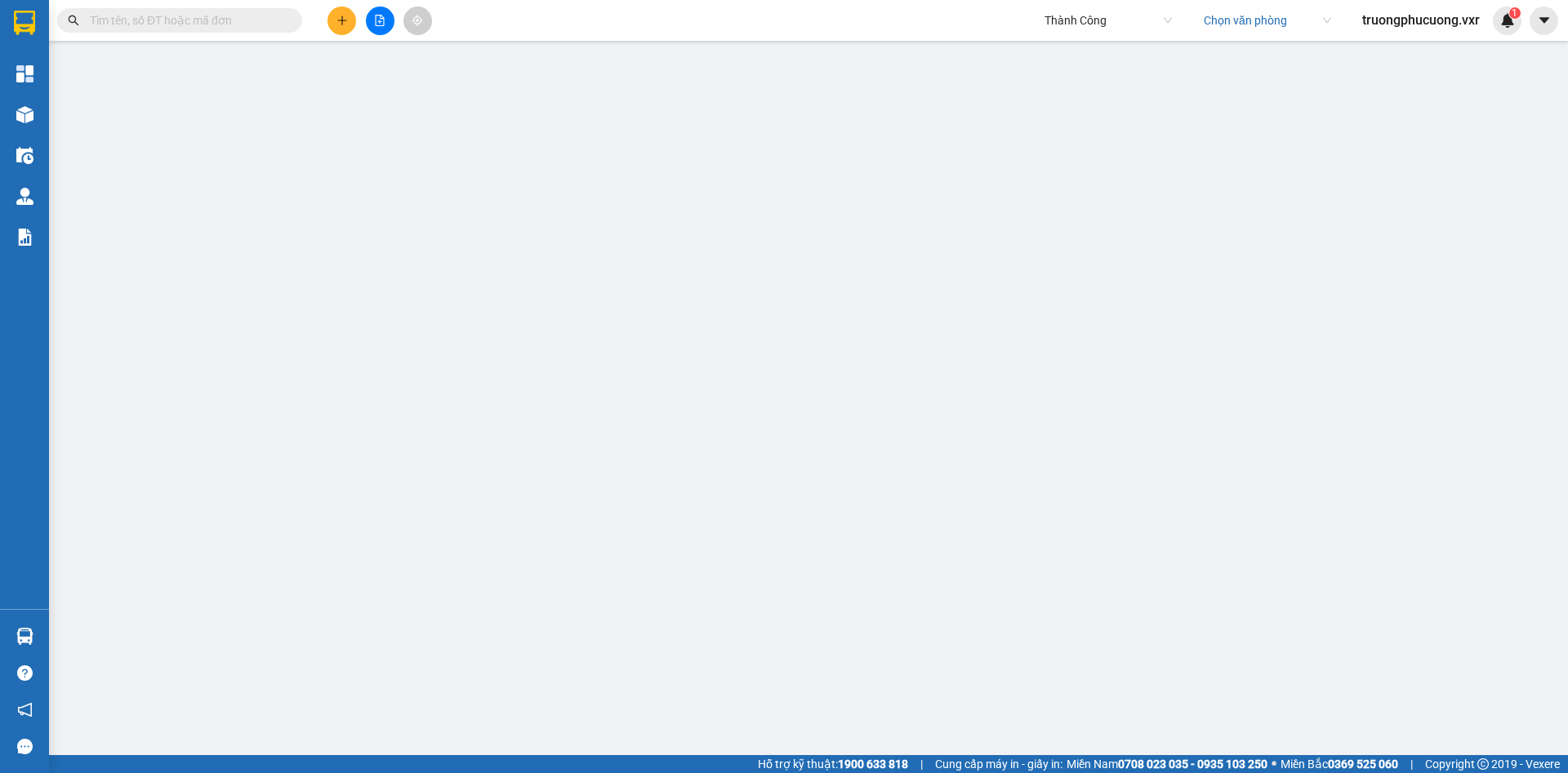
type input "30.000"
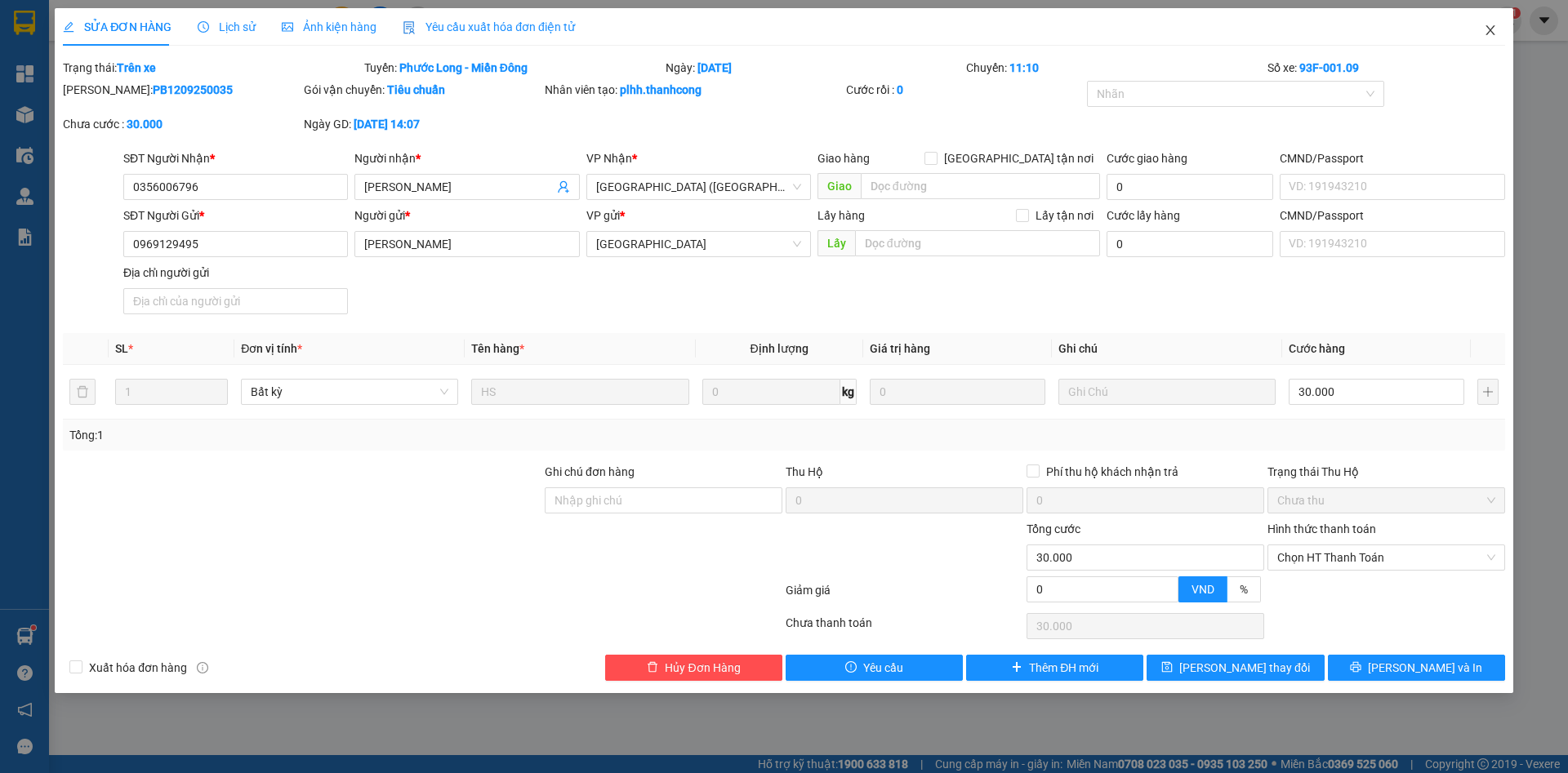
click at [1045, 26] on icon "close" at bounding box center [1491, 31] width 13 height 13
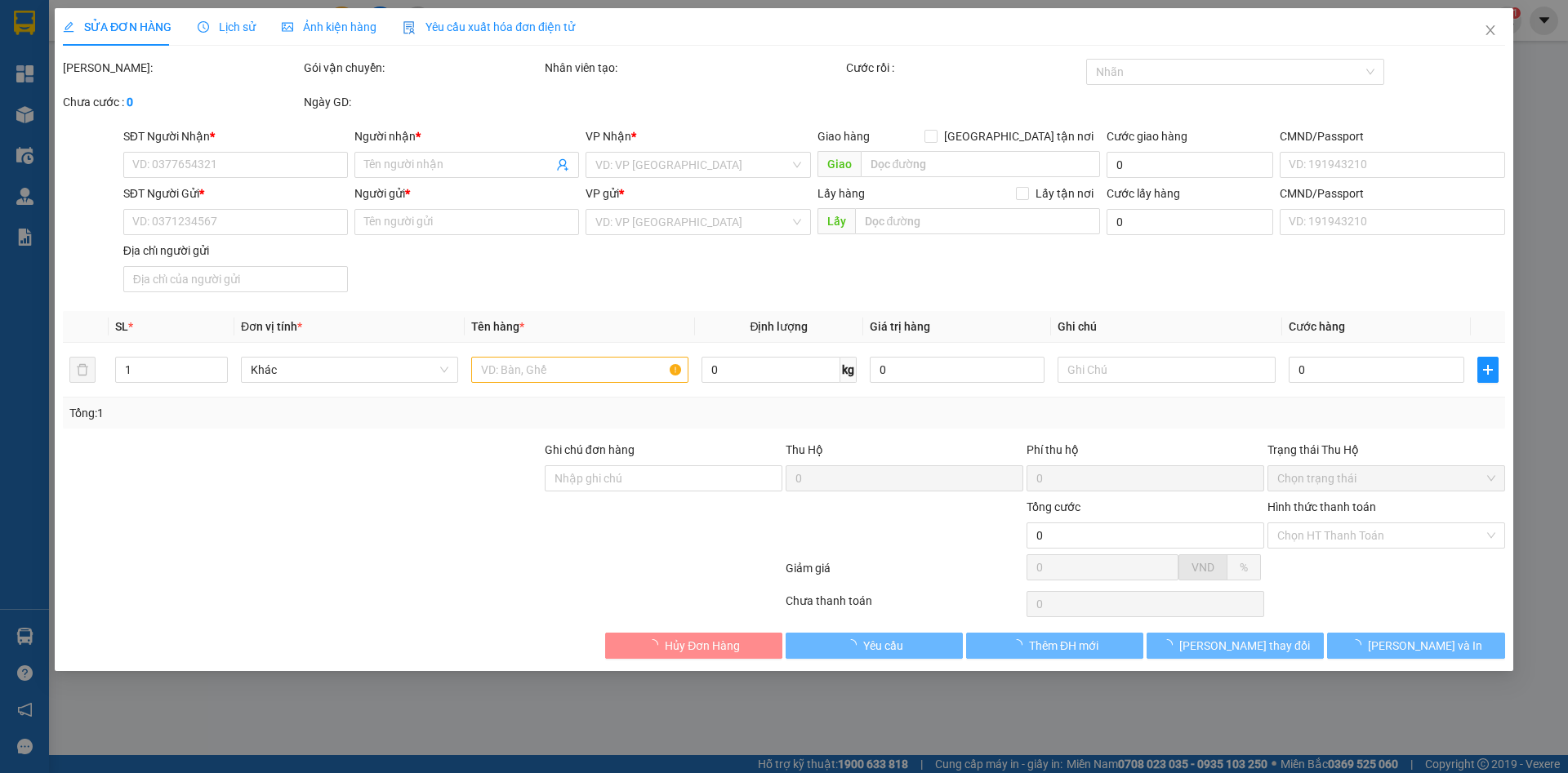
type input "0356006796"
type input "Anh Tuấn"
type input "0969129495"
type input "Phạm Thị Hồng Vân"
type input "30.000"
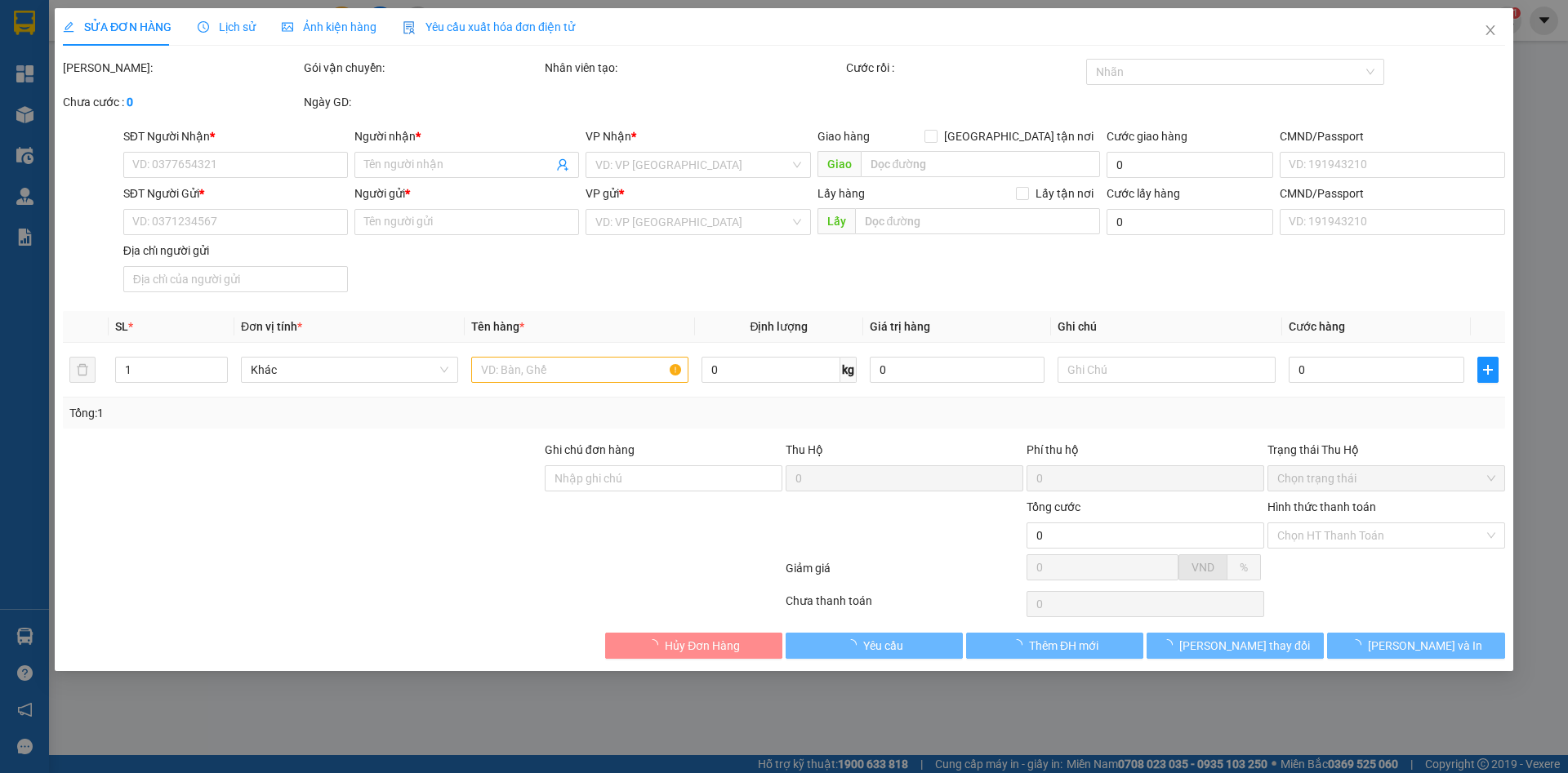
type input "30.000"
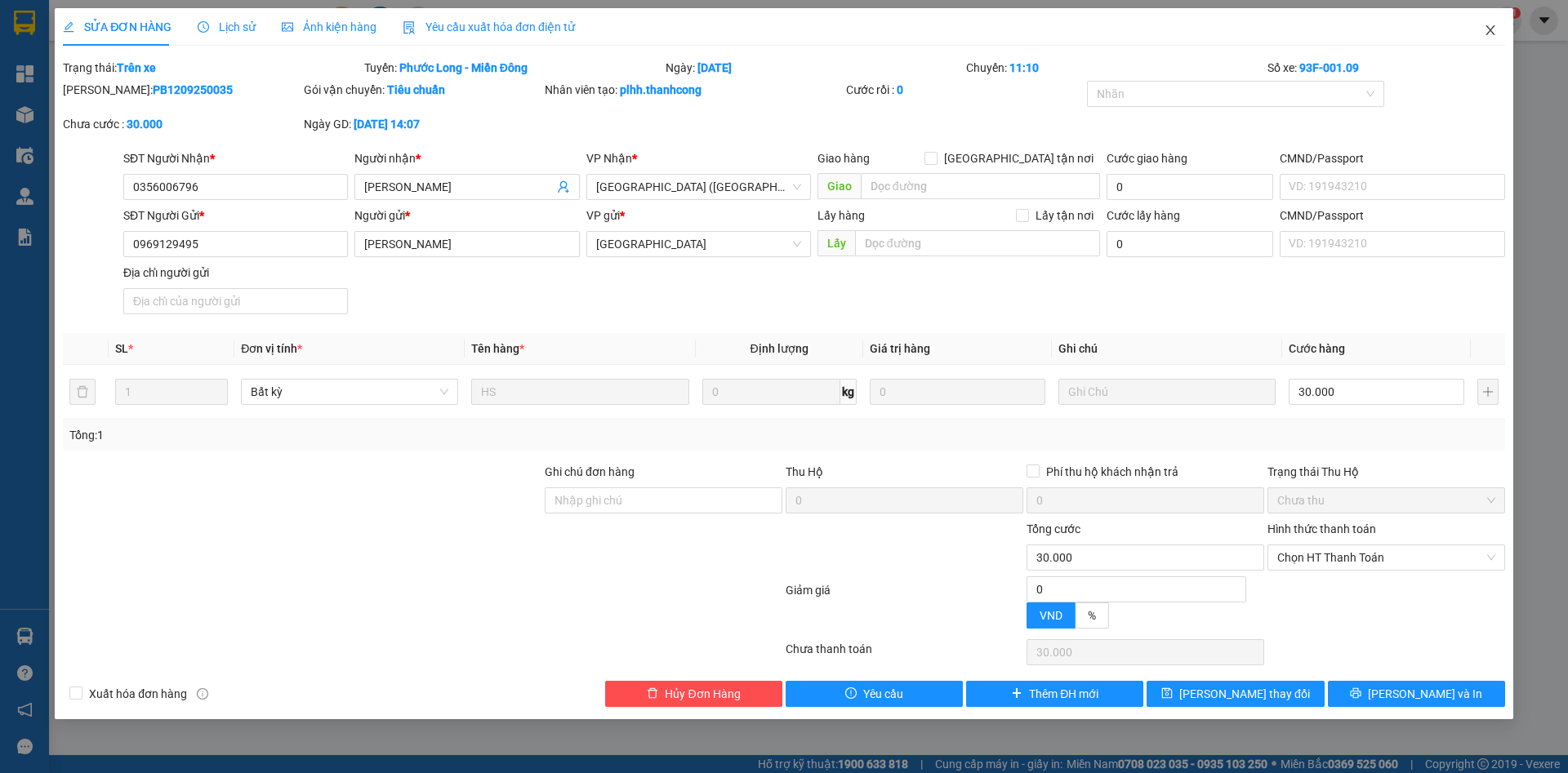
click at [1493, 38] on span "Close" at bounding box center [1490, 31] width 46 height 46
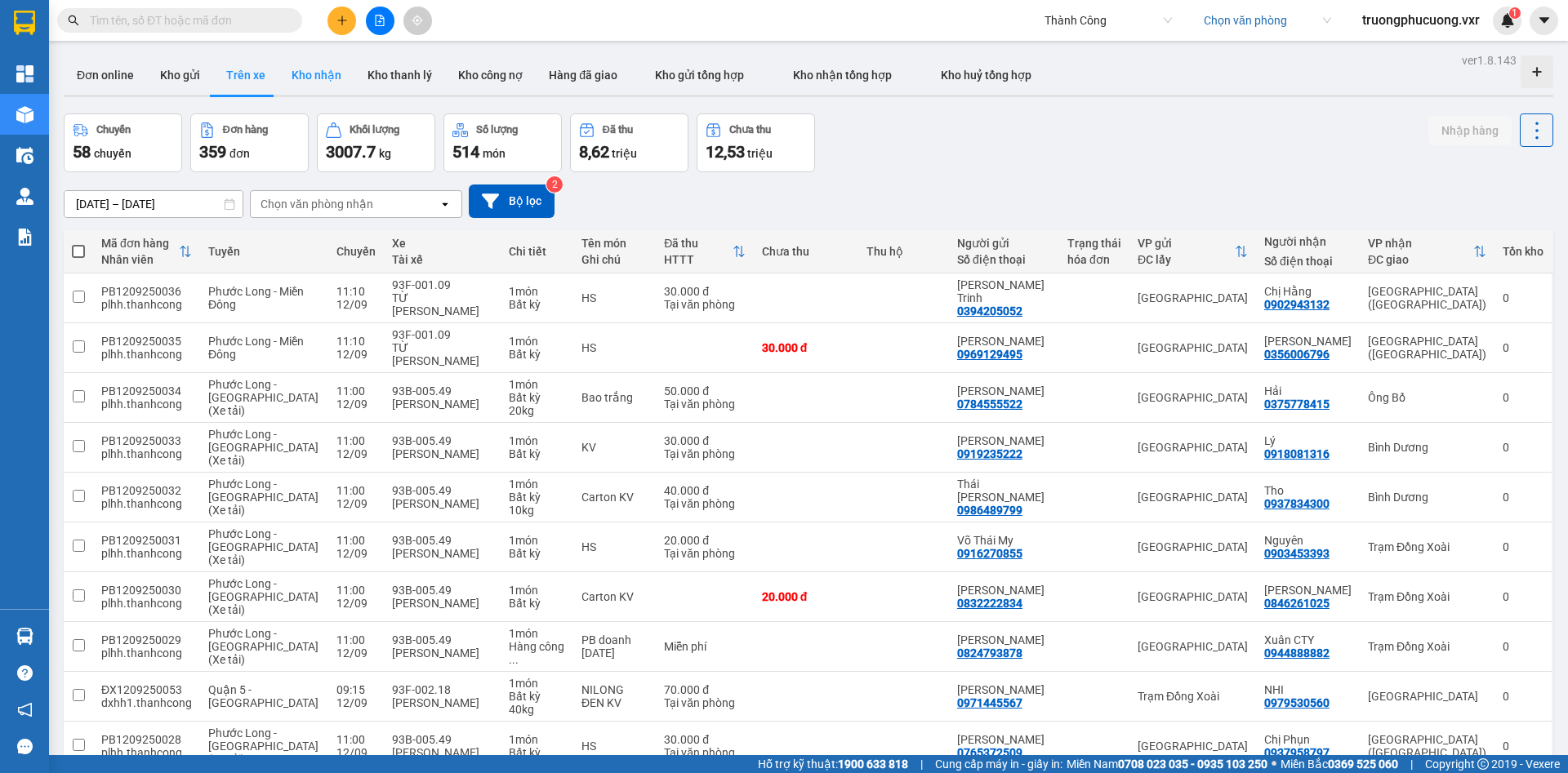
click at [310, 74] on button "Kho nhận" at bounding box center [316, 75] width 76 height 39
type input "[DATE] – [DATE]"
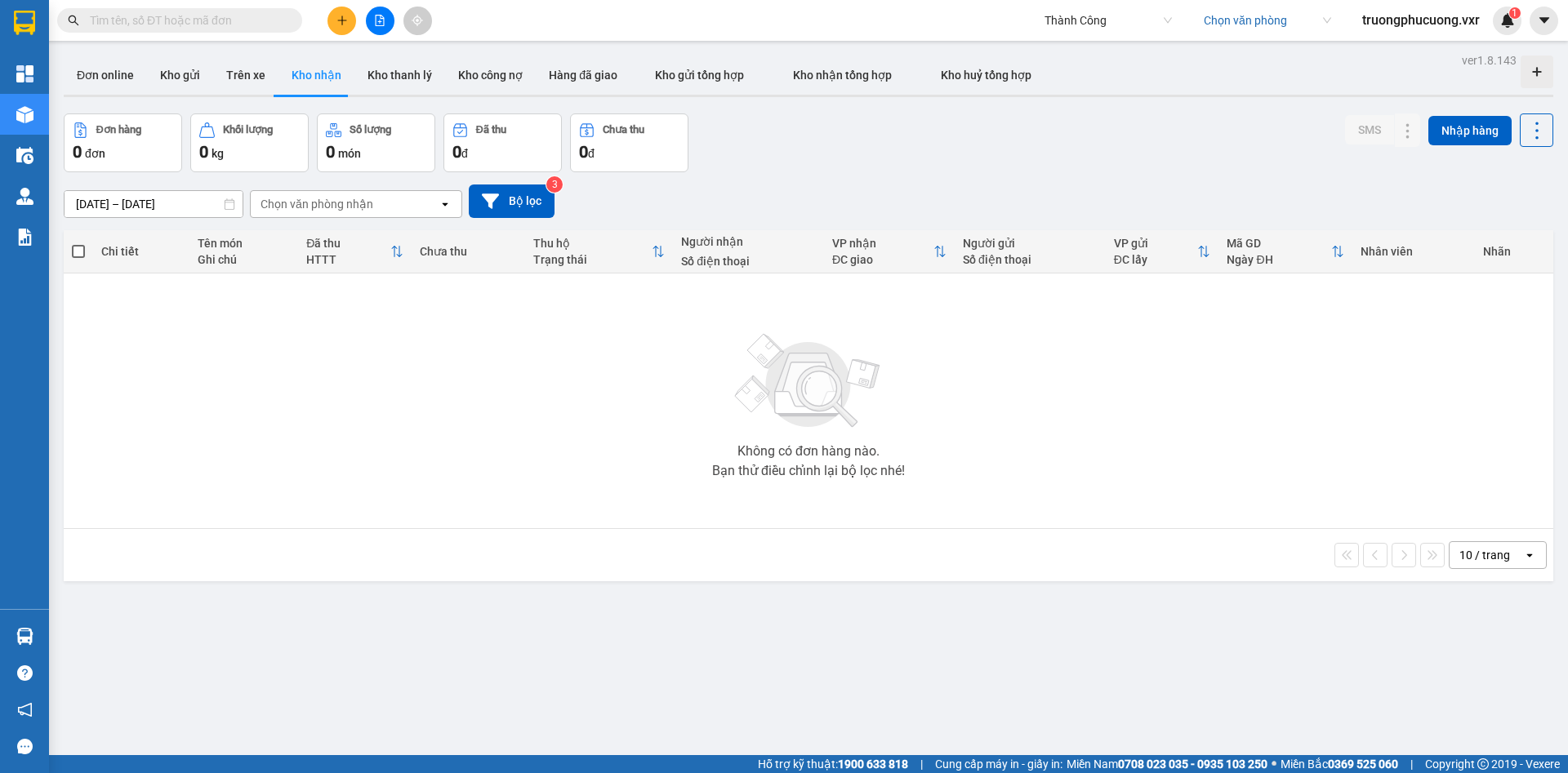
click at [391, 206] on div "Chọn văn phòng nhận" at bounding box center [345, 203] width 188 height 26
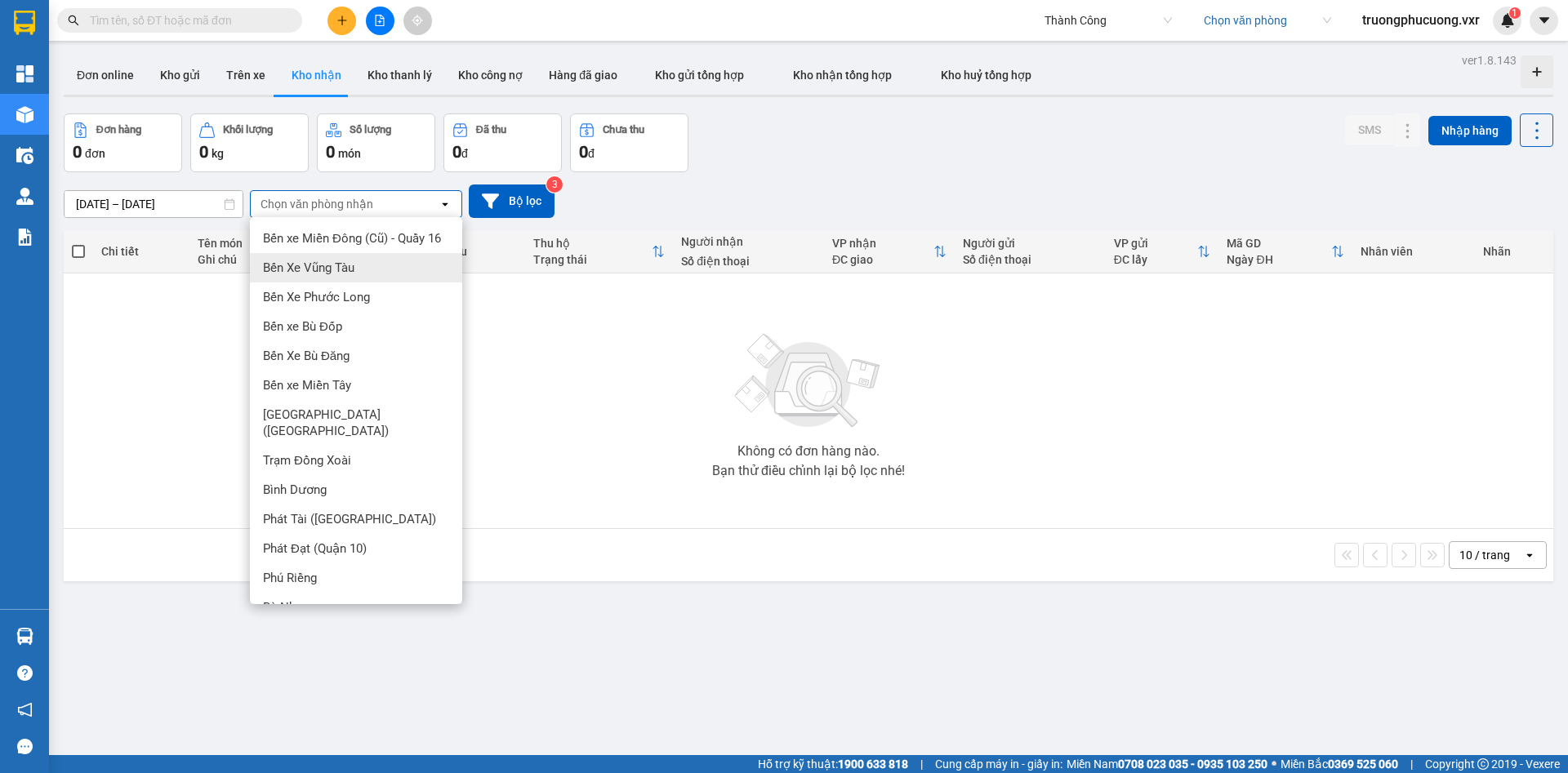
click at [351, 276] on span "Bến Xe Vũng Tàu" at bounding box center [309, 268] width 91 height 17
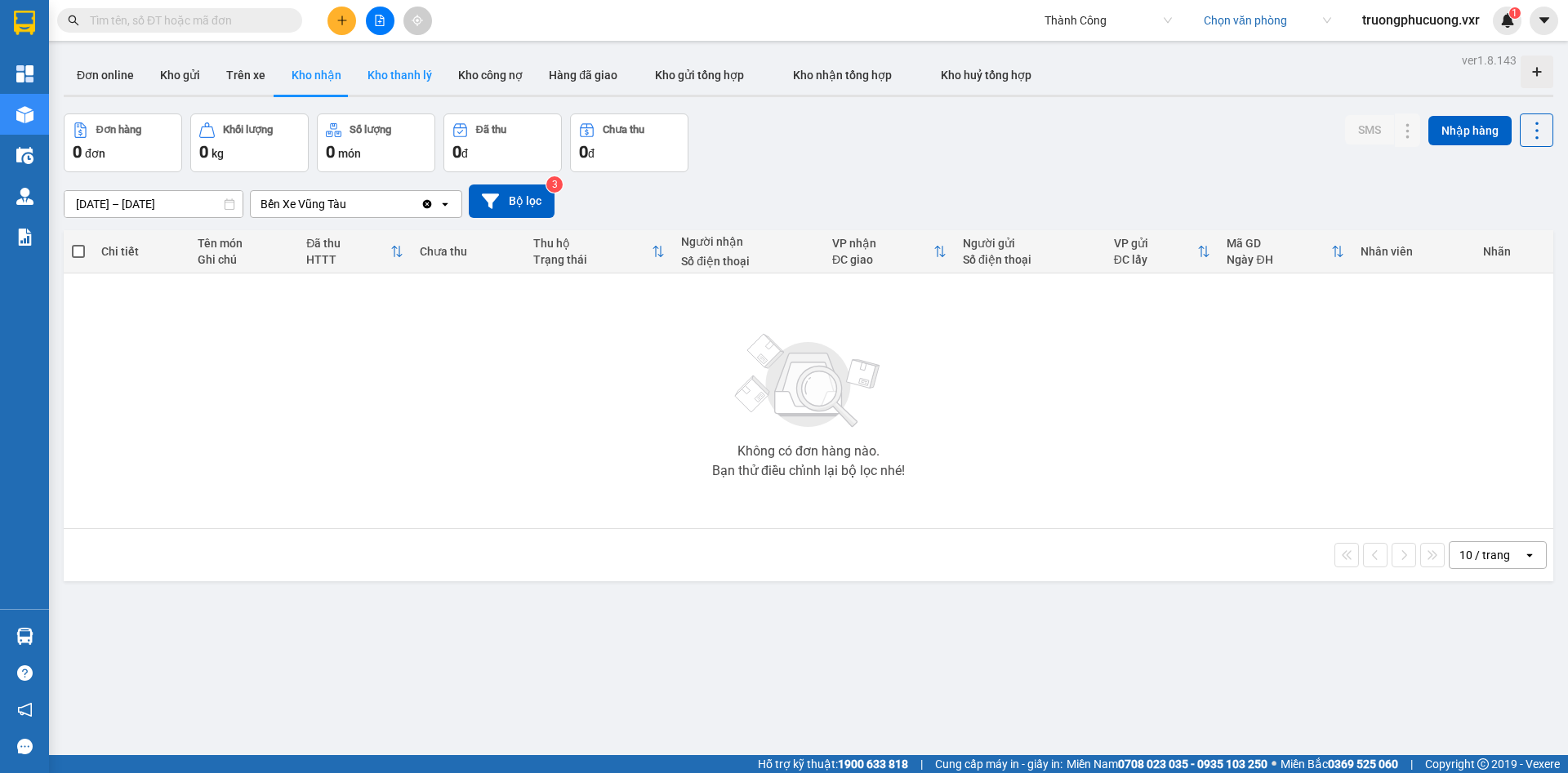
click at [407, 73] on button "Kho thanh lý" at bounding box center [399, 75] width 91 height 39
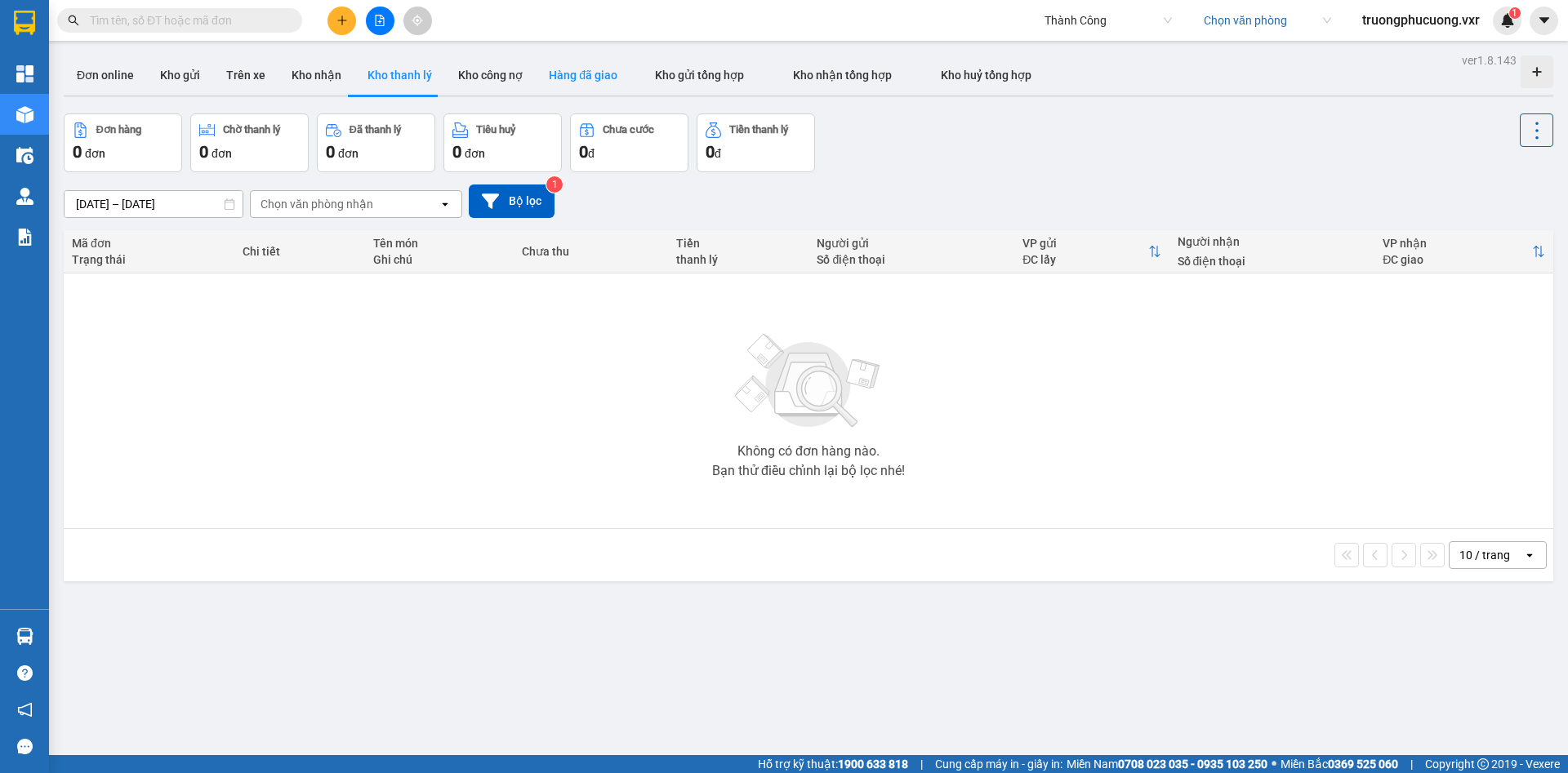
click at [587, 73] on button "Hàng đã giao" at bounding box center [583, 75] width 95 height 39
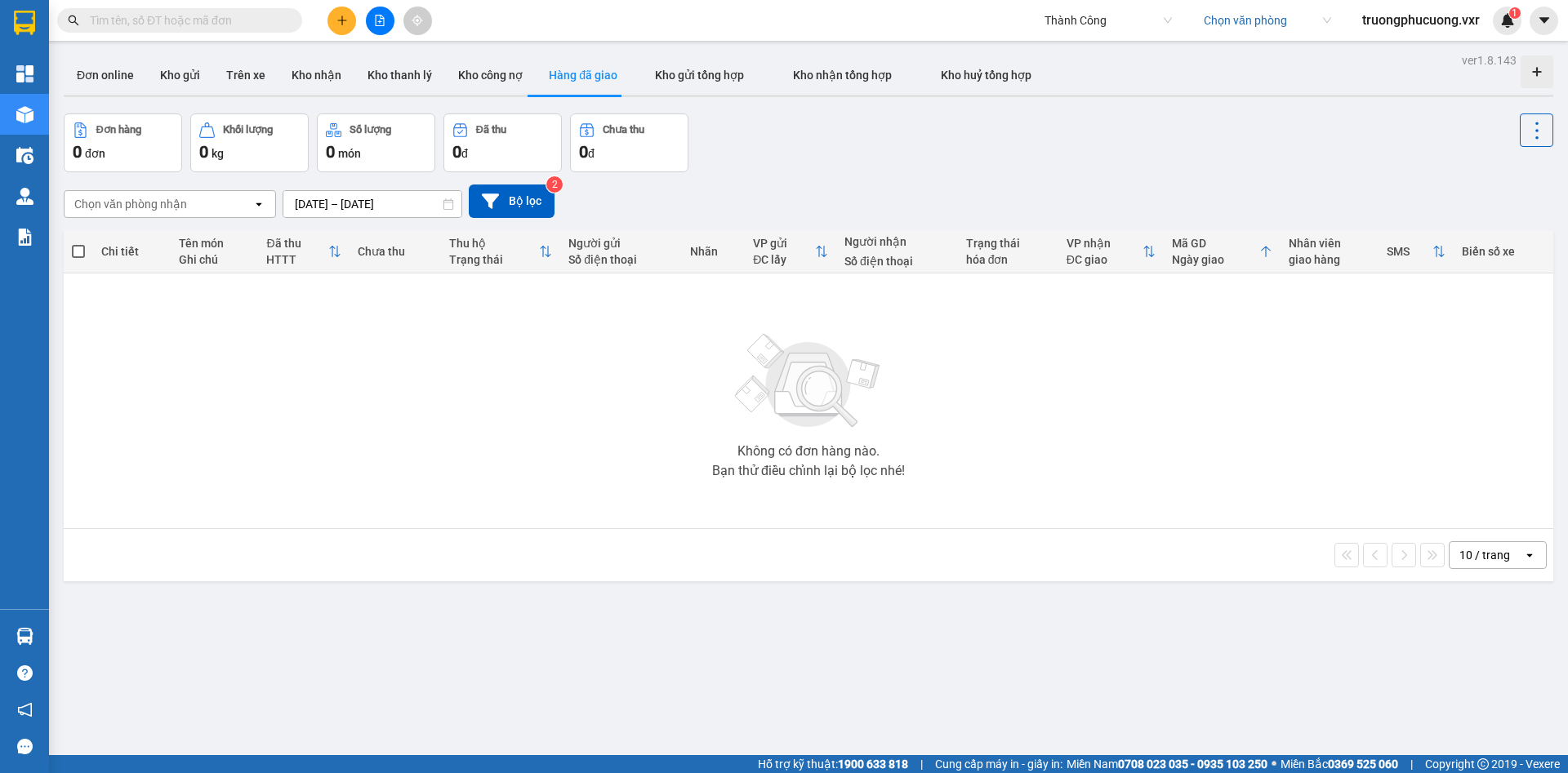
click at [234, 214] on div "Chọn văn phòng nhận" at bounding box center [159, 203] width 188 height 26
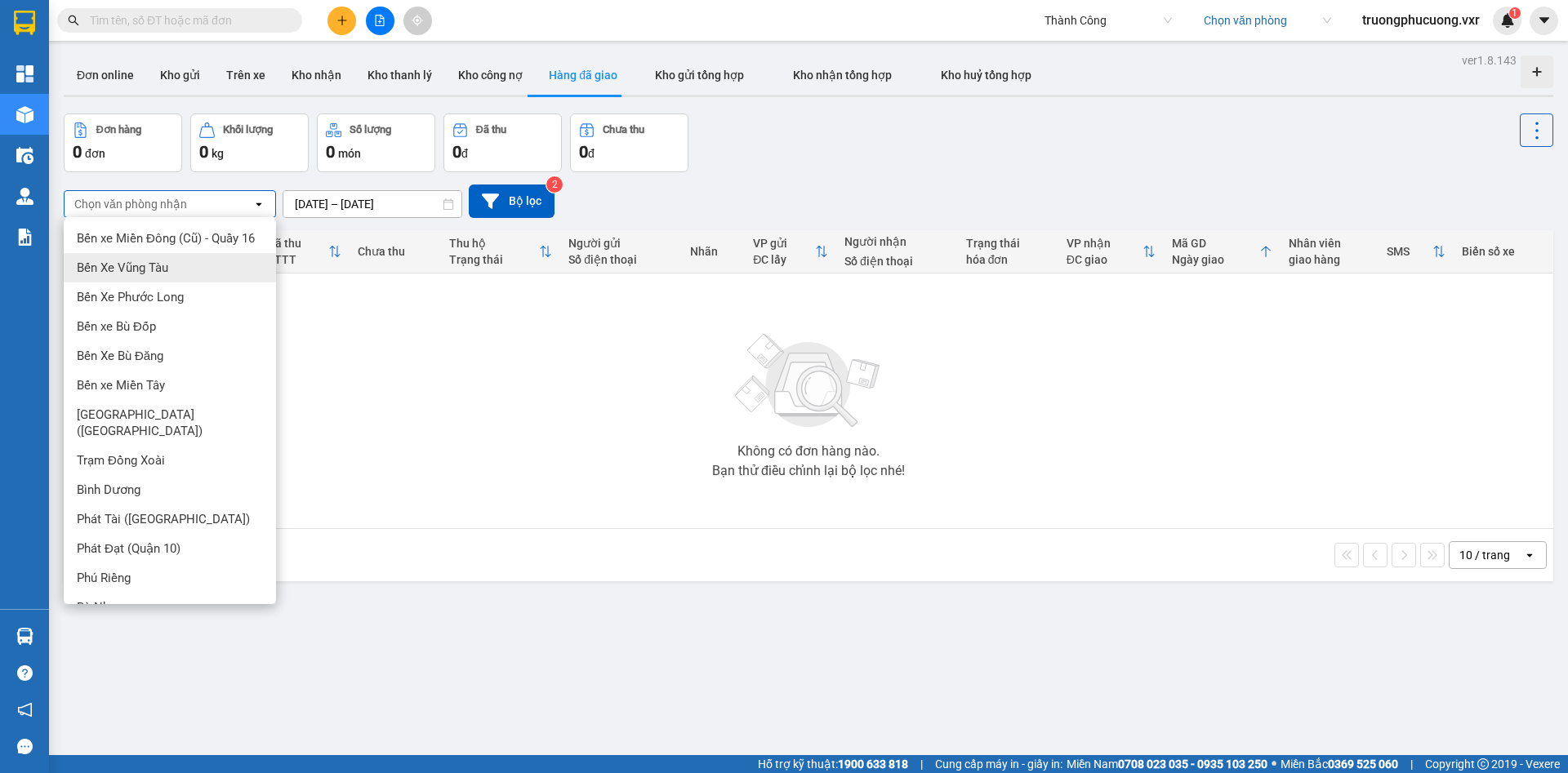
click at [173, 276] on div "Bến Xe Vũng Tàu" at bounding box center [170, 267] width 213 height 29
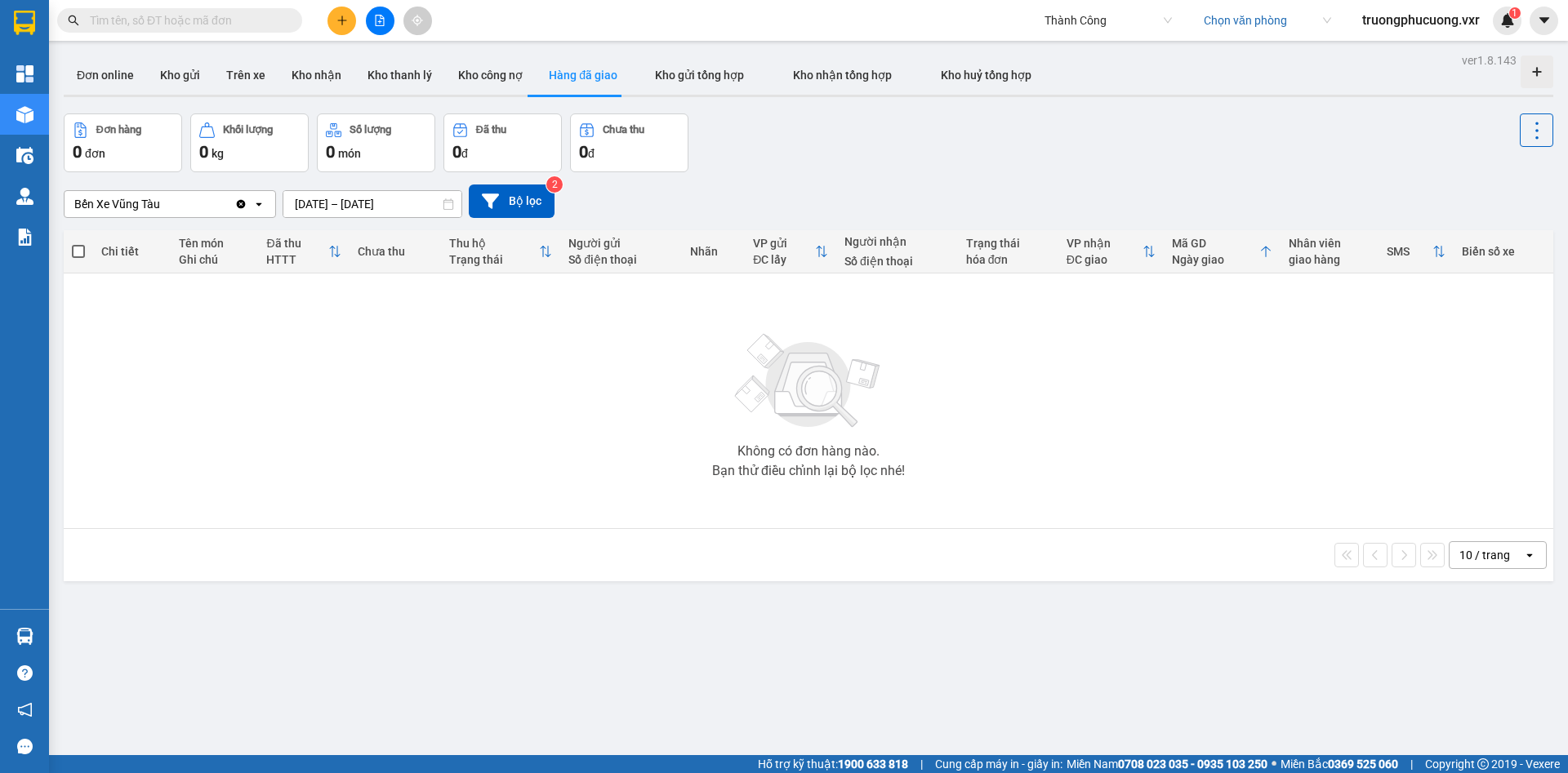
click at [1260, 23] on input "search" at bounding box center [1262, 21] width 116 height 25
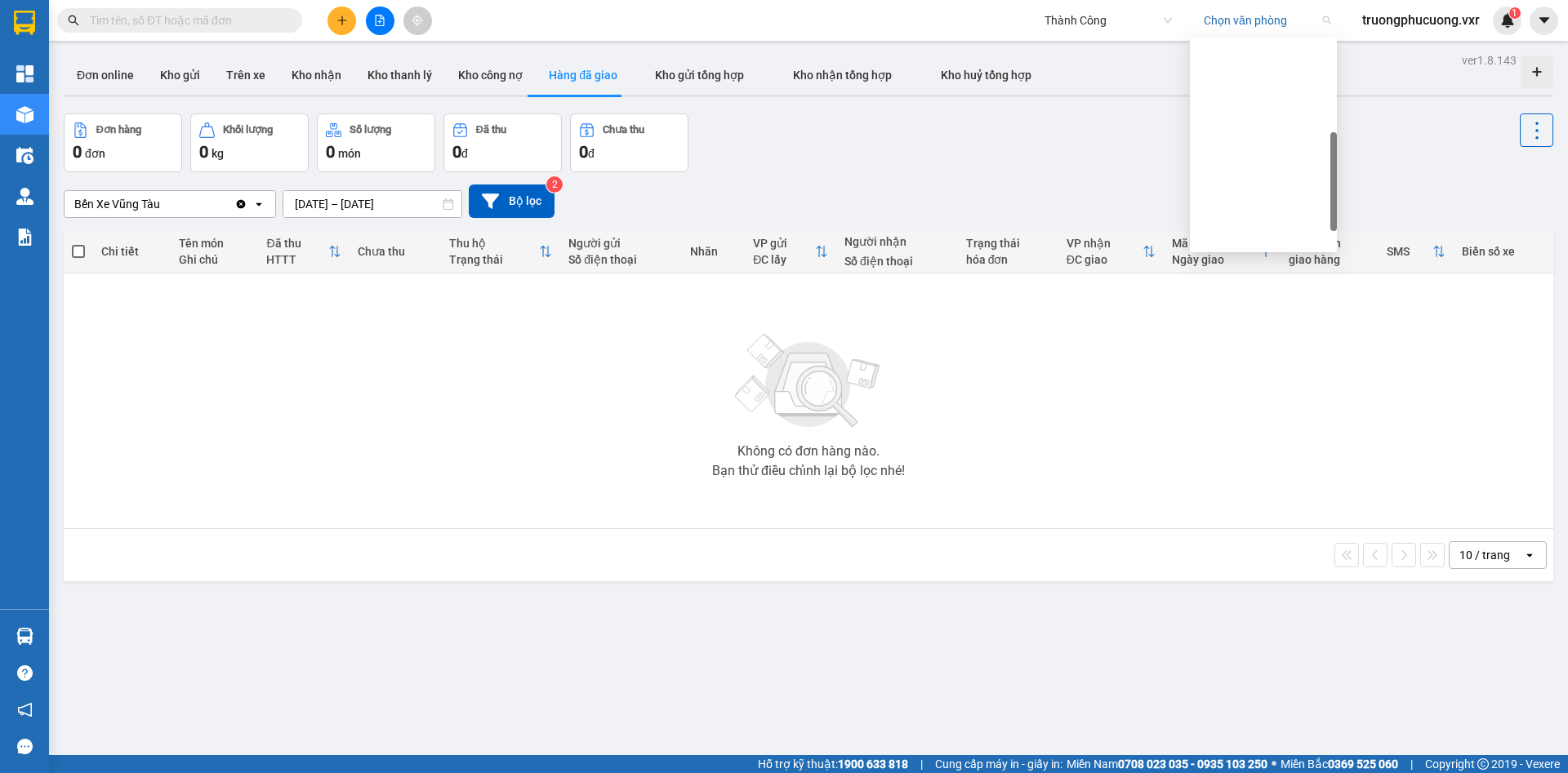
scroll to position [340, 0]
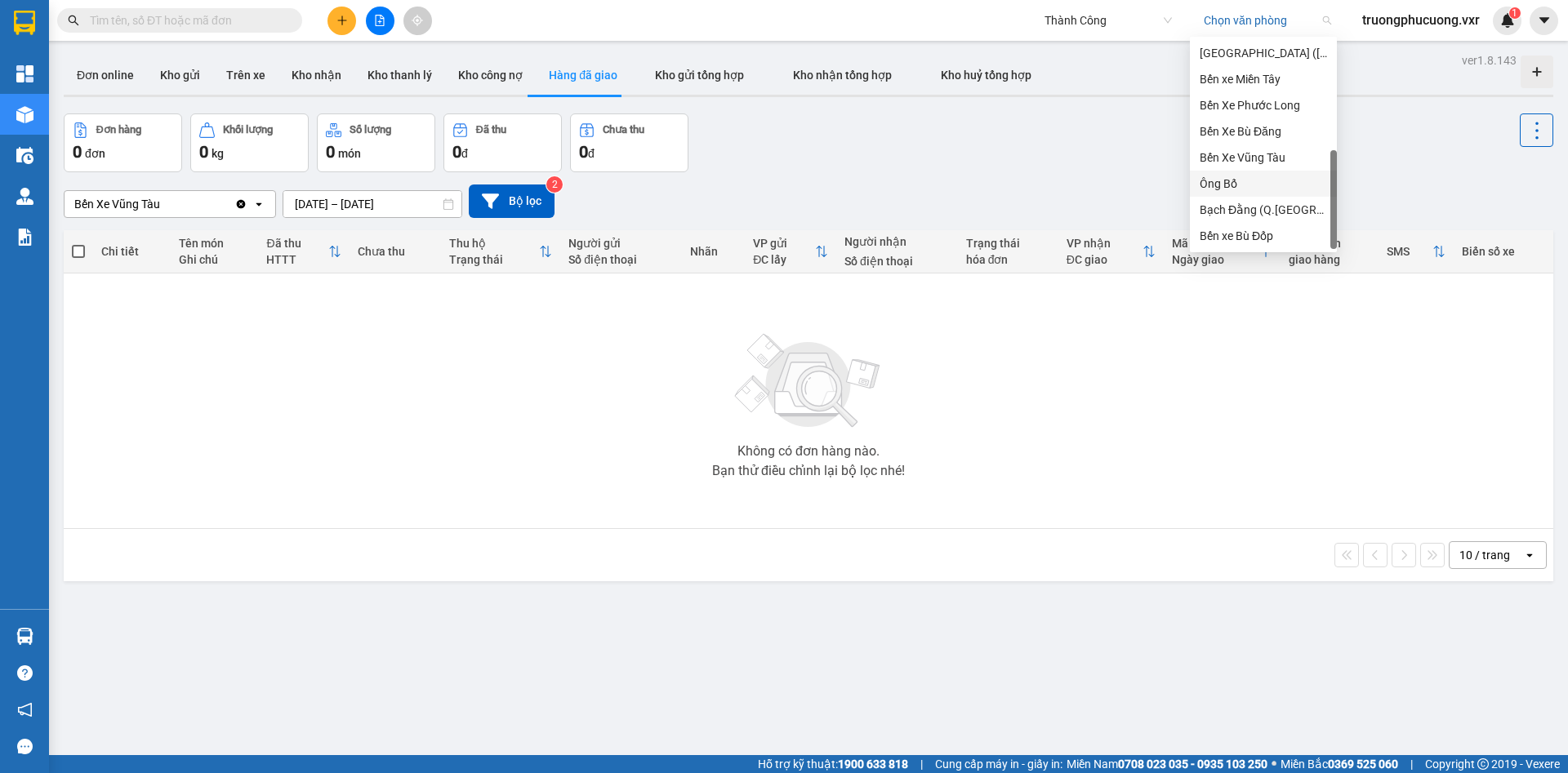
click at [1270, 184] on div "Ông Bố" at bounding box center [1263, 183] width 127 height 18
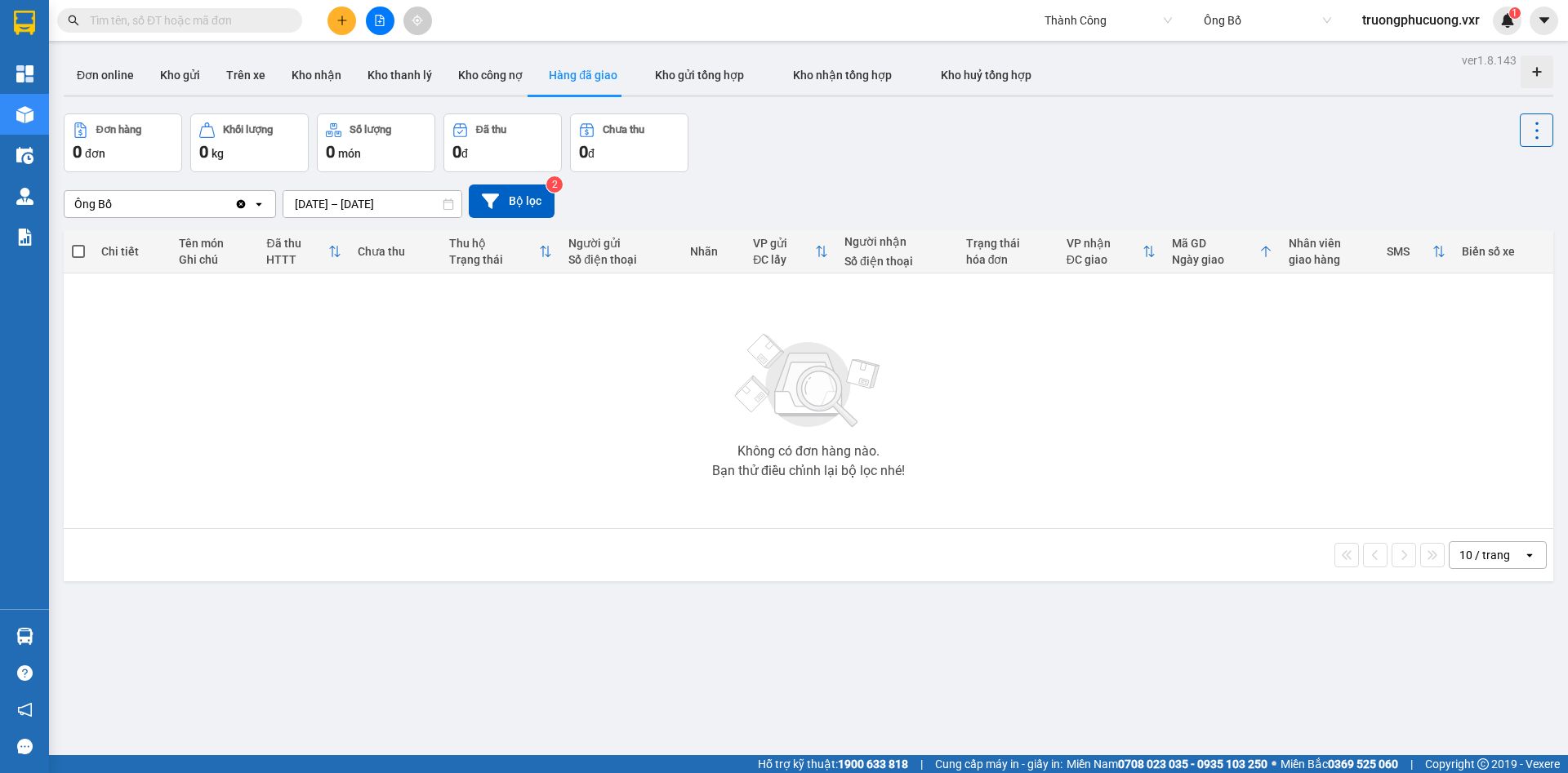
click at [1245, 24] on span "Ông Bố" at bounding box center [1267, 21] width 127 height 25
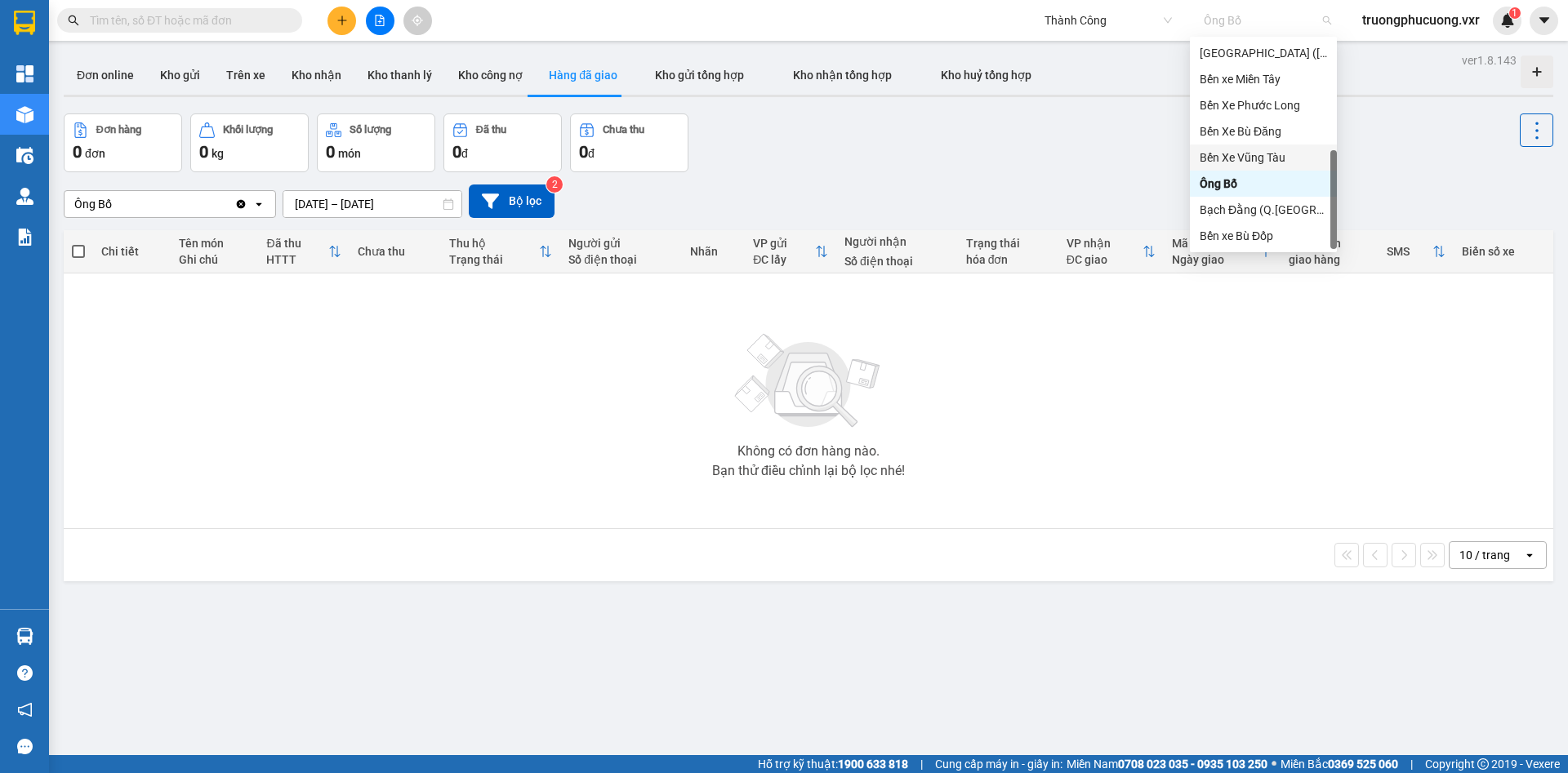
click at [1257, 154] on div "Bến Xe Vũng Tàu" at bounding box center [1263, 158] width 127 height 18
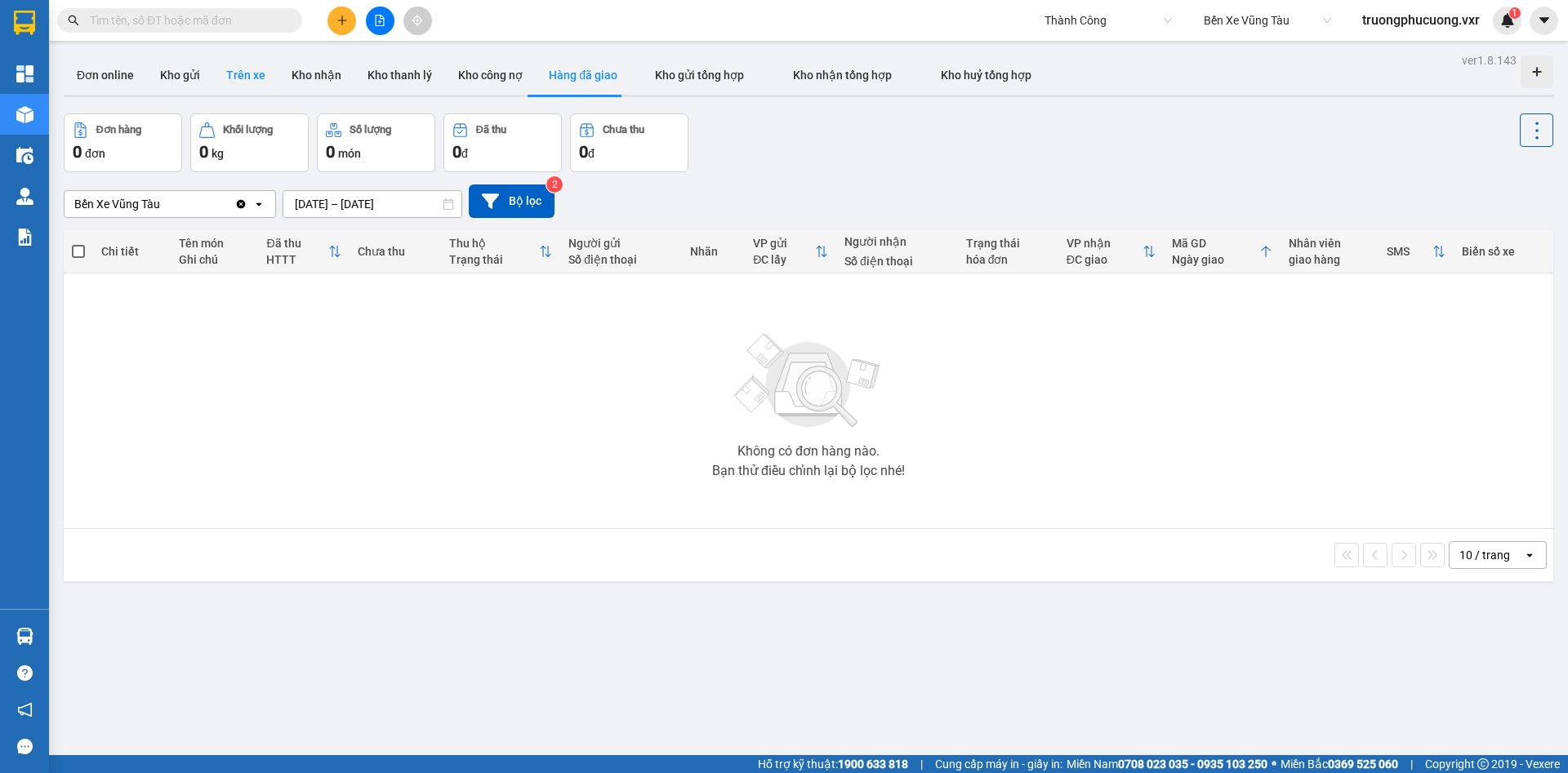
click at [236, 76] on button "Trên xe" at bounding box center [246, 75] width 66 height 39
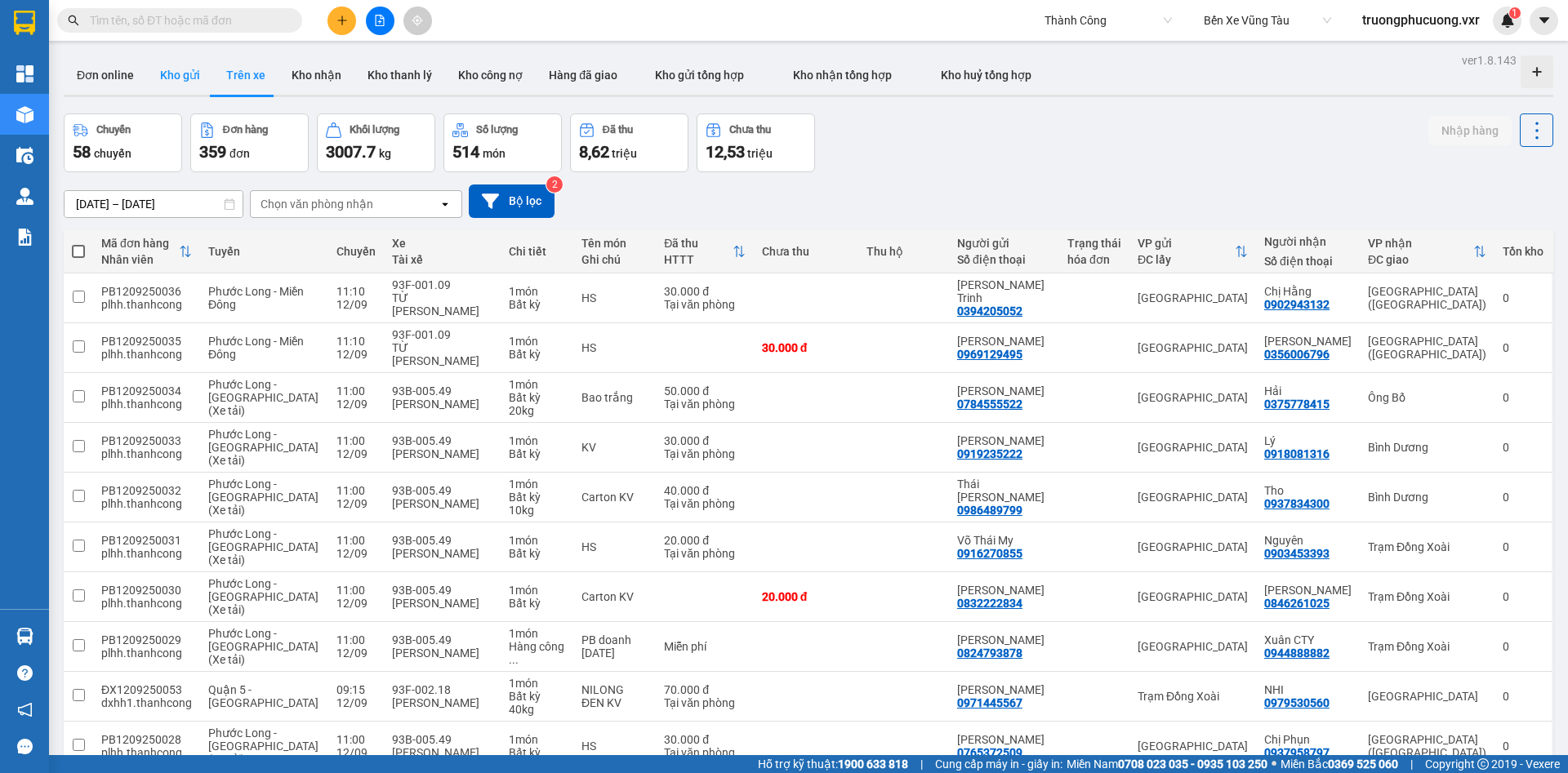
click at [204, 61] on button "Kho gửi" at bounding box center [180, 75] width 66 height 39
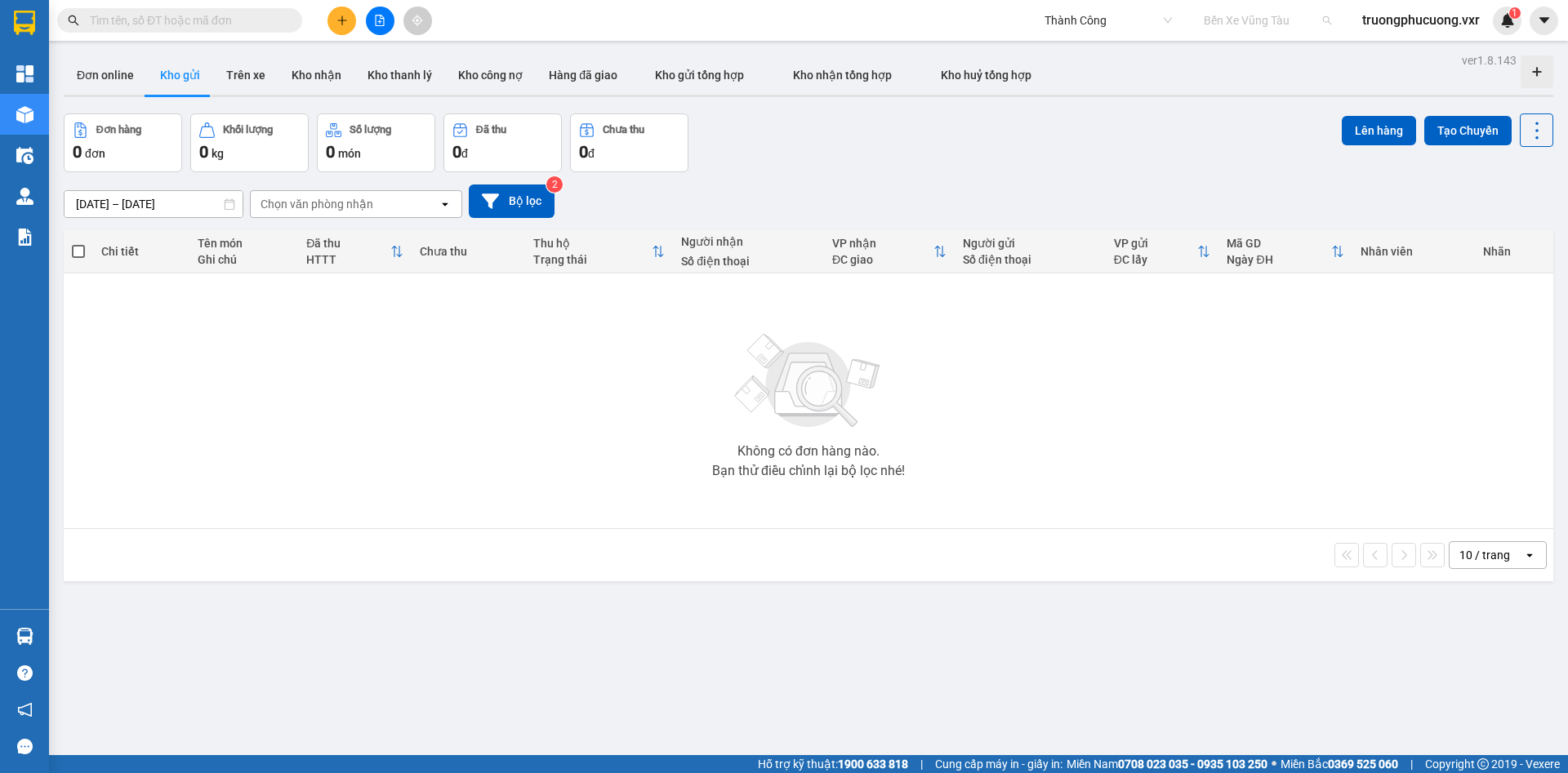
click at [1266, 22] on span "Bến Xe Vũng Tàu" at bounding box center [1267, 21] width 127 height 25
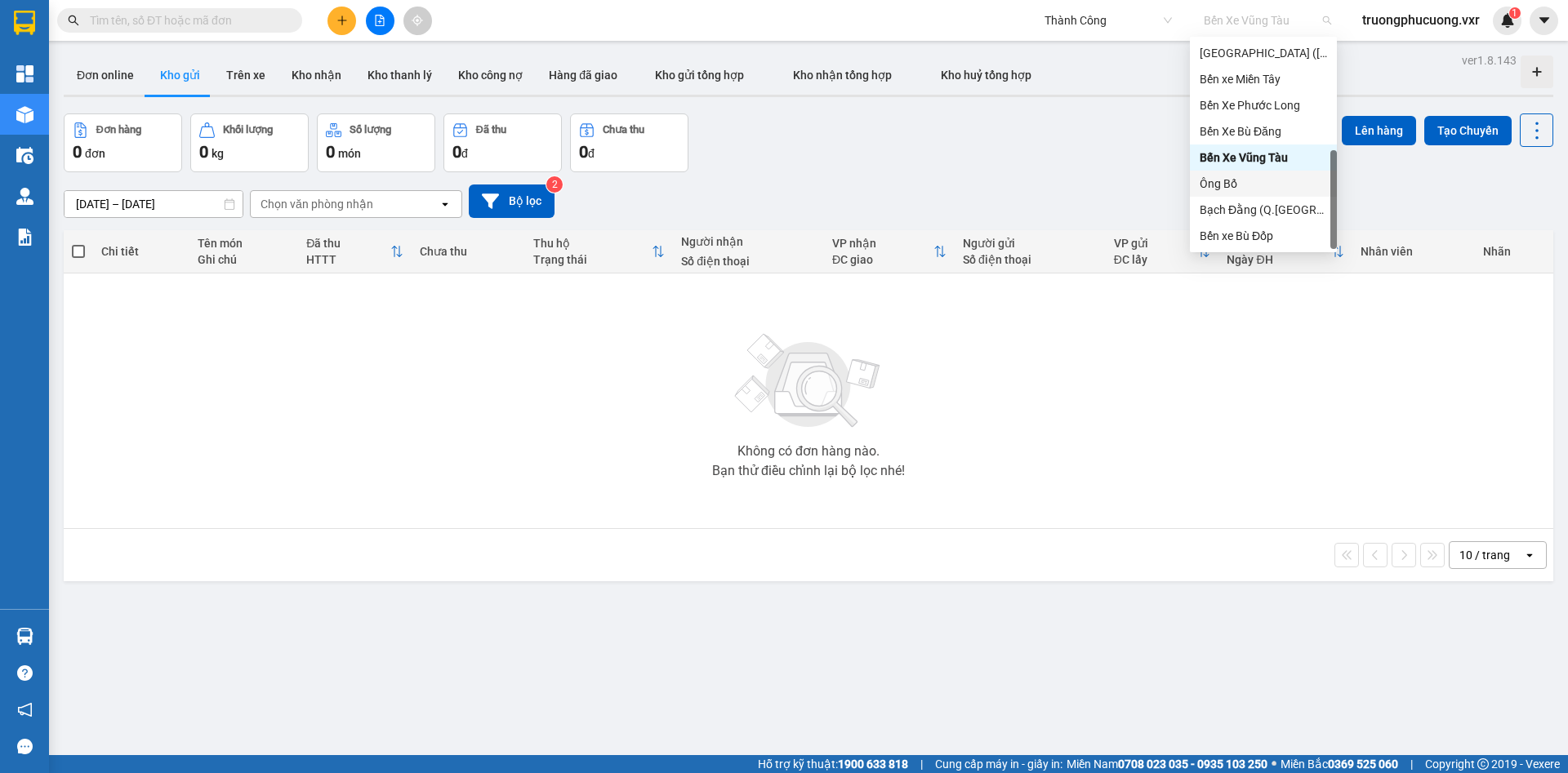
click at [1233, 180] on div "Ông Bố" at bounding box center [1263, 183] width 127 height 18
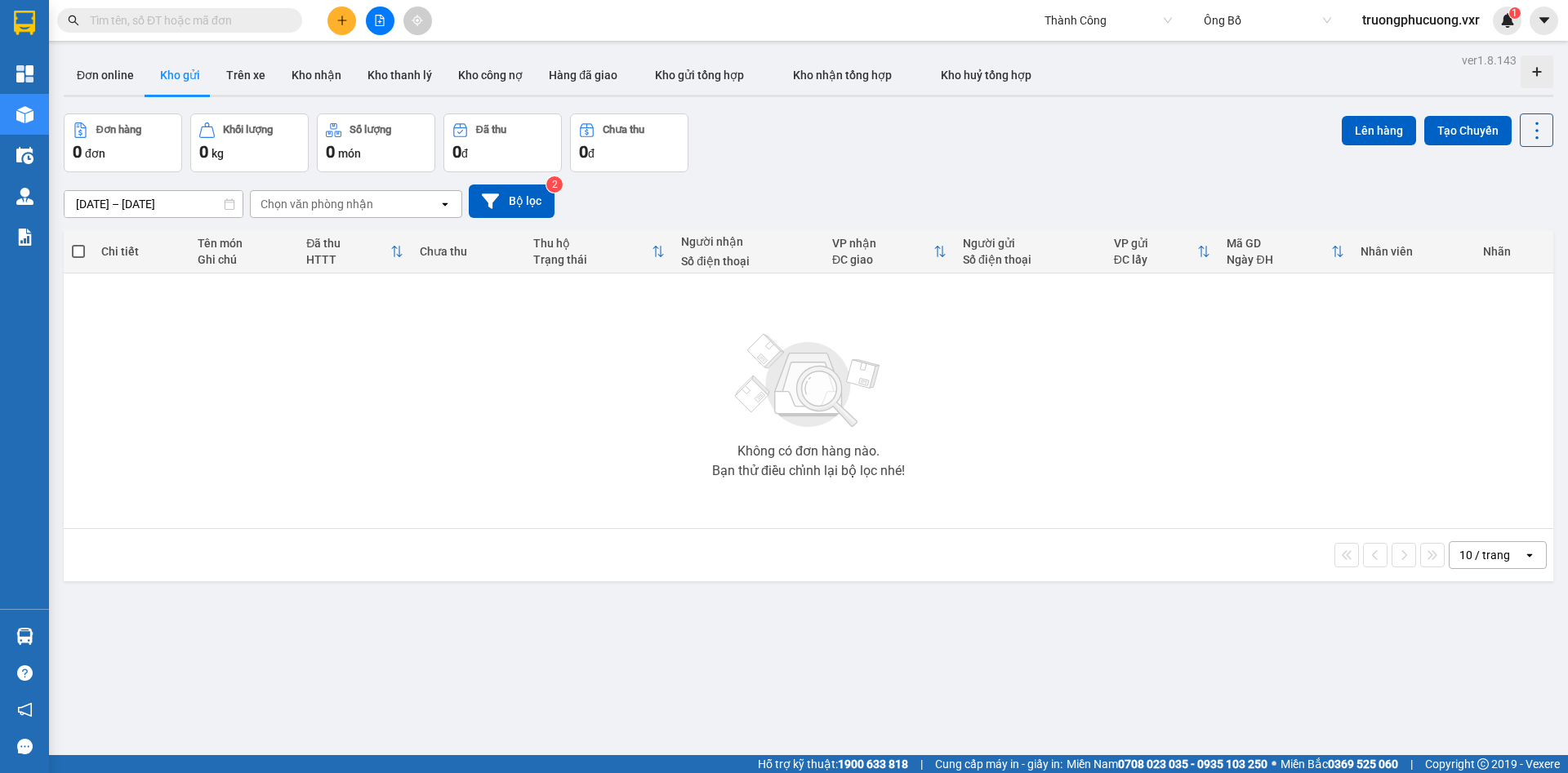
click at [312, 214] on div "Chọn văn phòng nhận" at bounding box center [345, 203] width 188 height 26
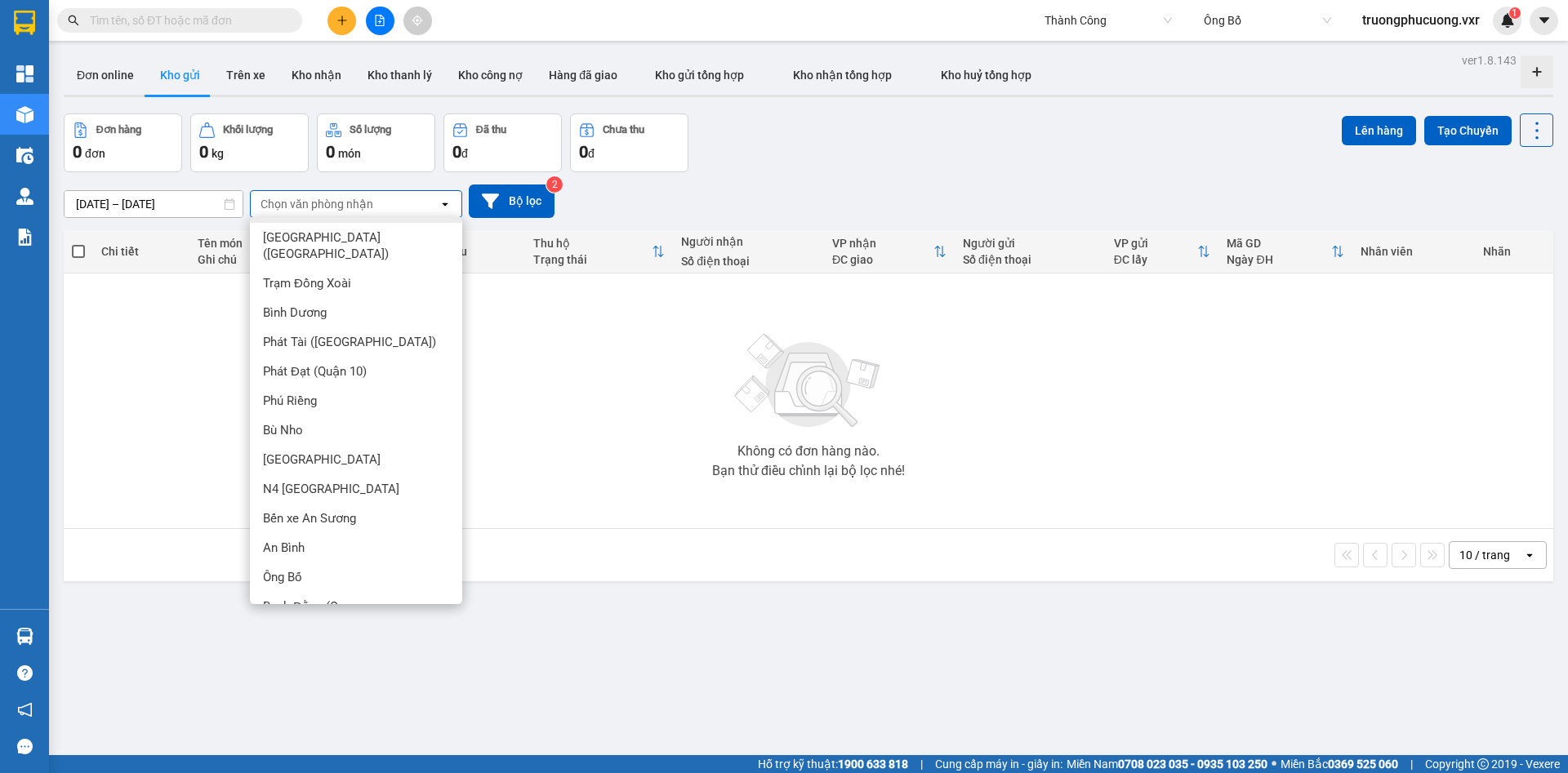
scroll to position [260, 0]
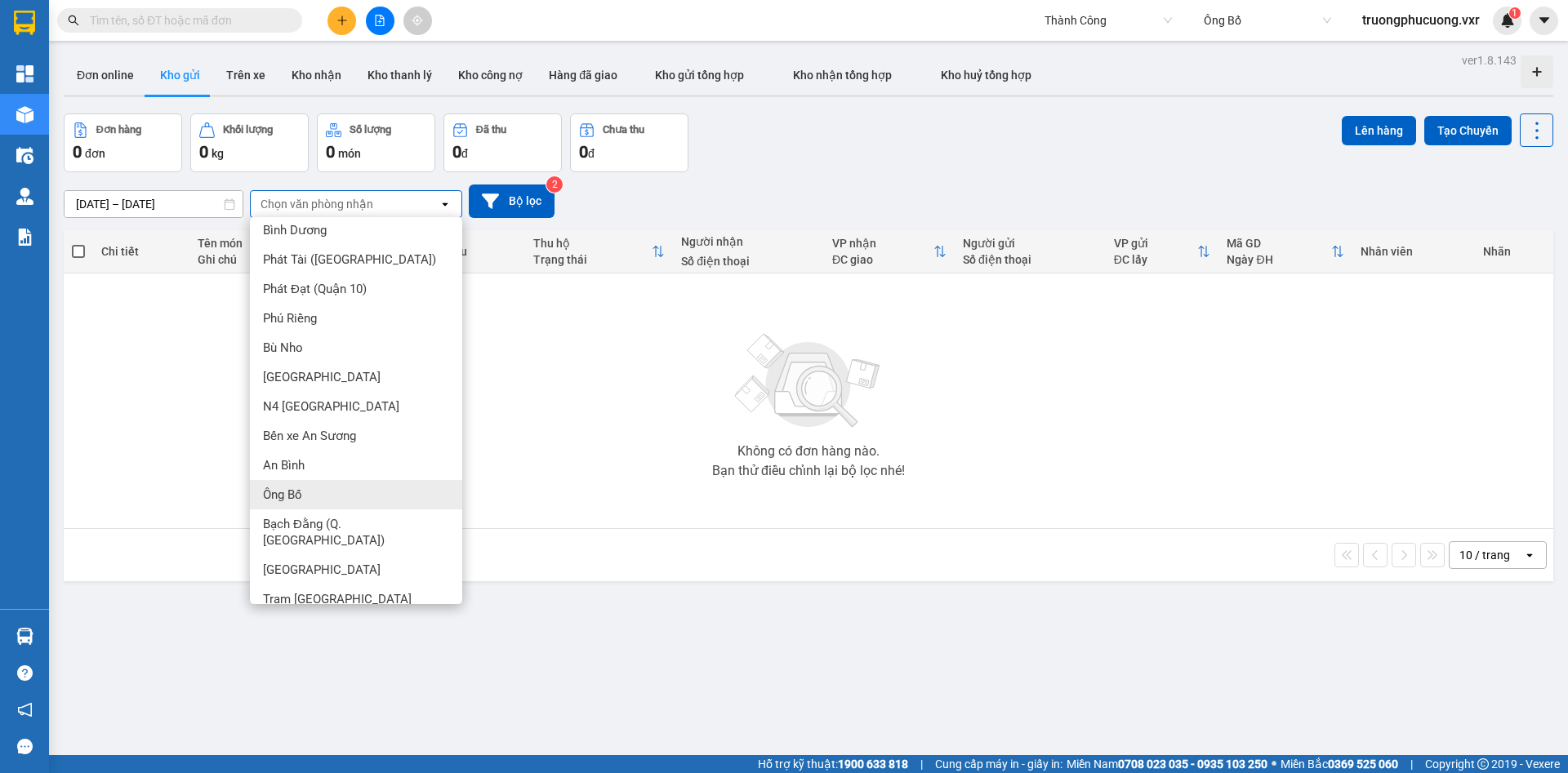
click at [301, 487] on span "Ông Bố" at bounding box center [282, 495] width 39 height 17
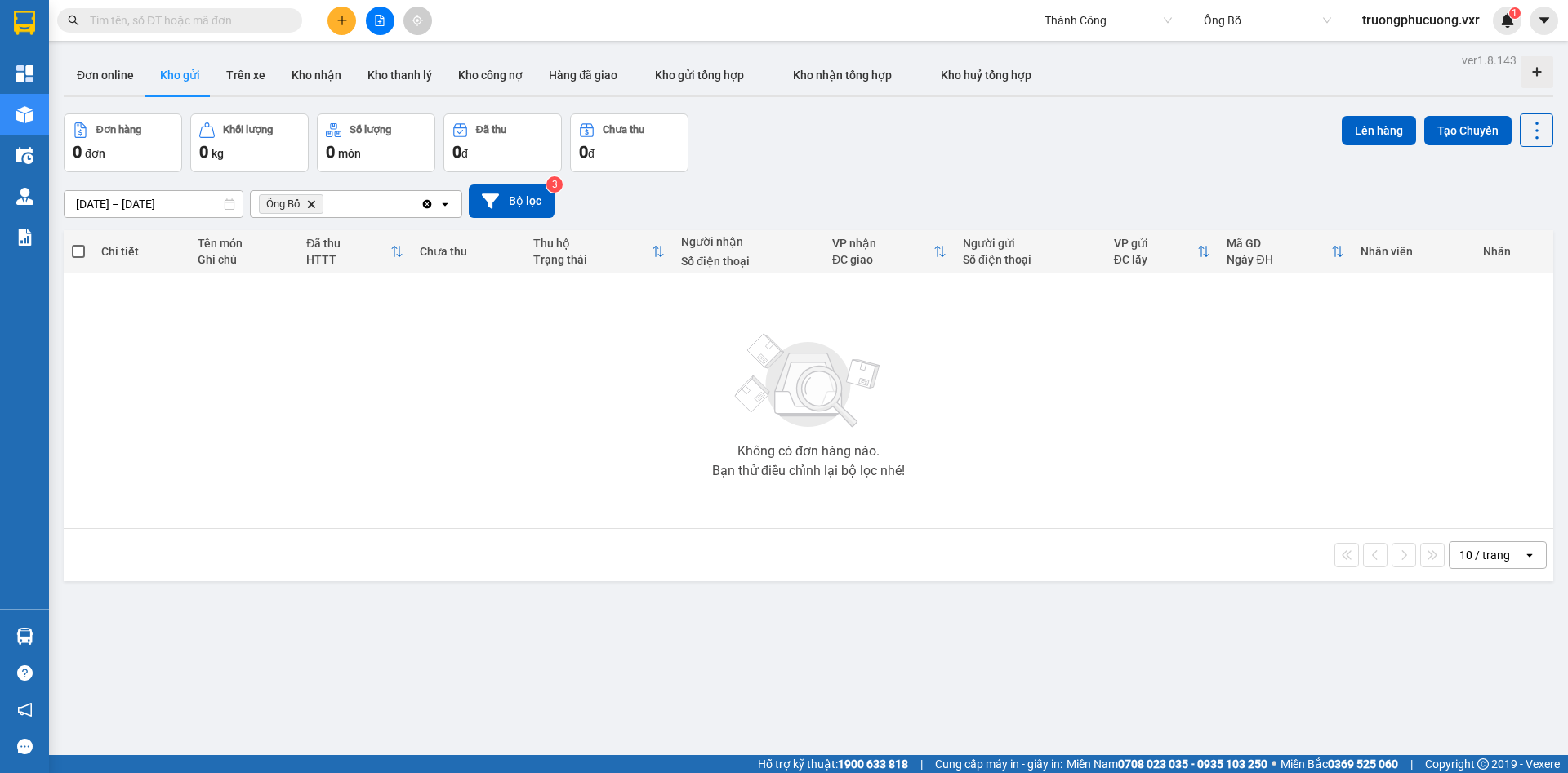
click at [429, 206] on icon "Clear all" at bounding box center [427, 203] width 9 height 9
click at [243, 76] on button "Trên xe" at bounding box center [246, 75] width 66 height 39
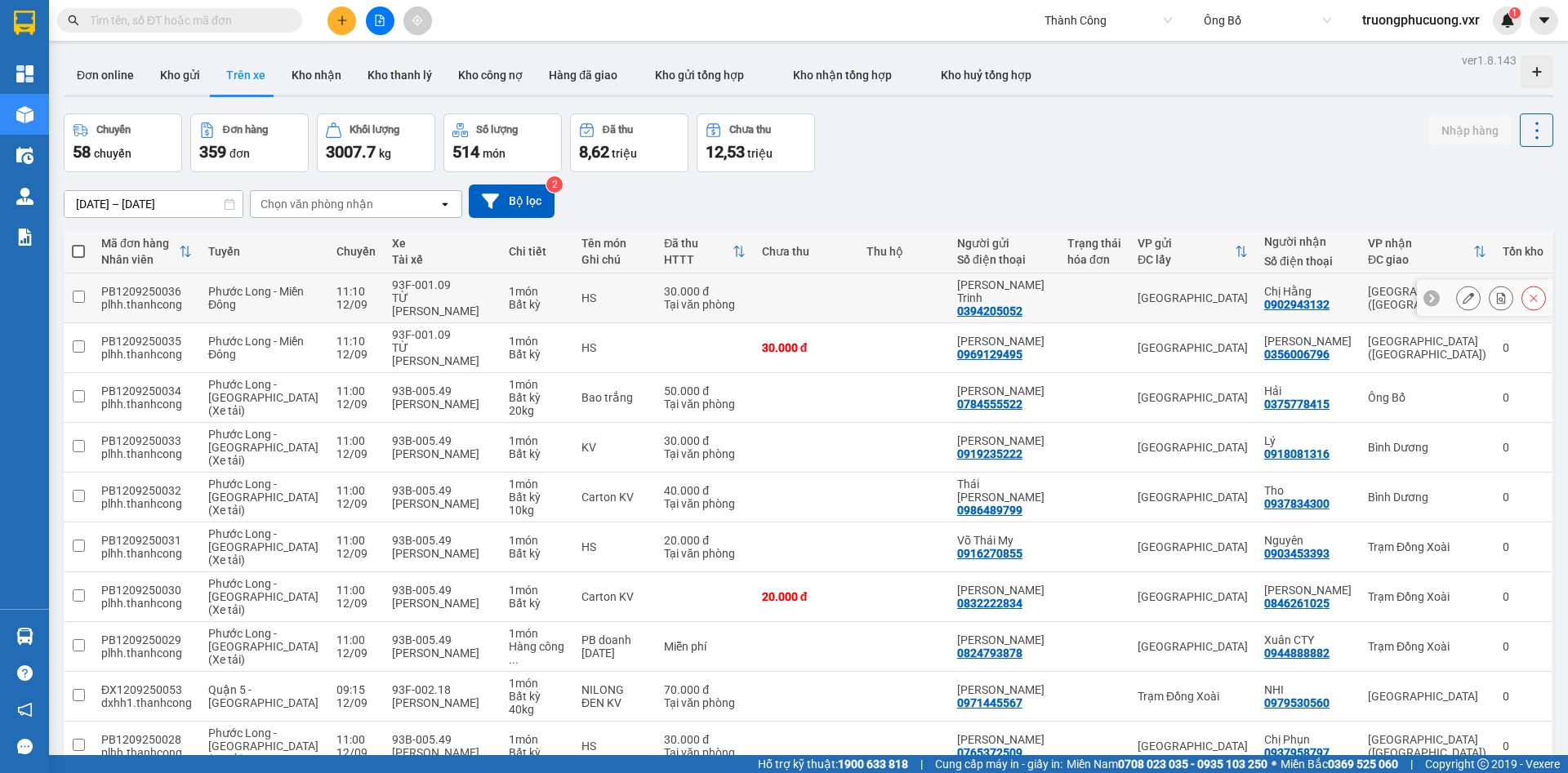
click at [1463, 294] on icon at bounding box center [1468, 298] width 12 height 12
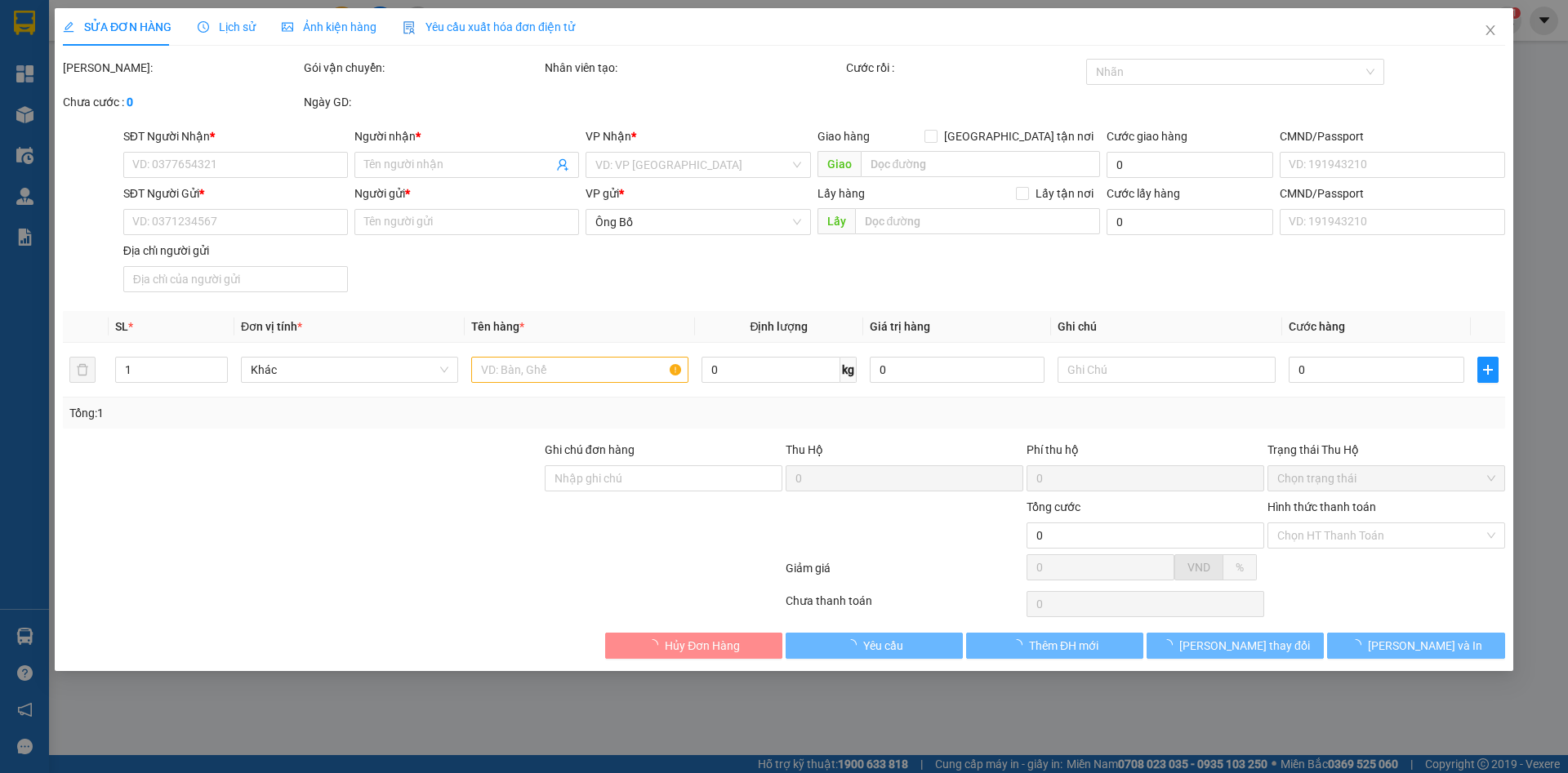
type input "0902943132"
type input "Chị Hằng"
type input "0394205052"
type input "[PERSON_NAME] Trinh"
type input "070184003230"
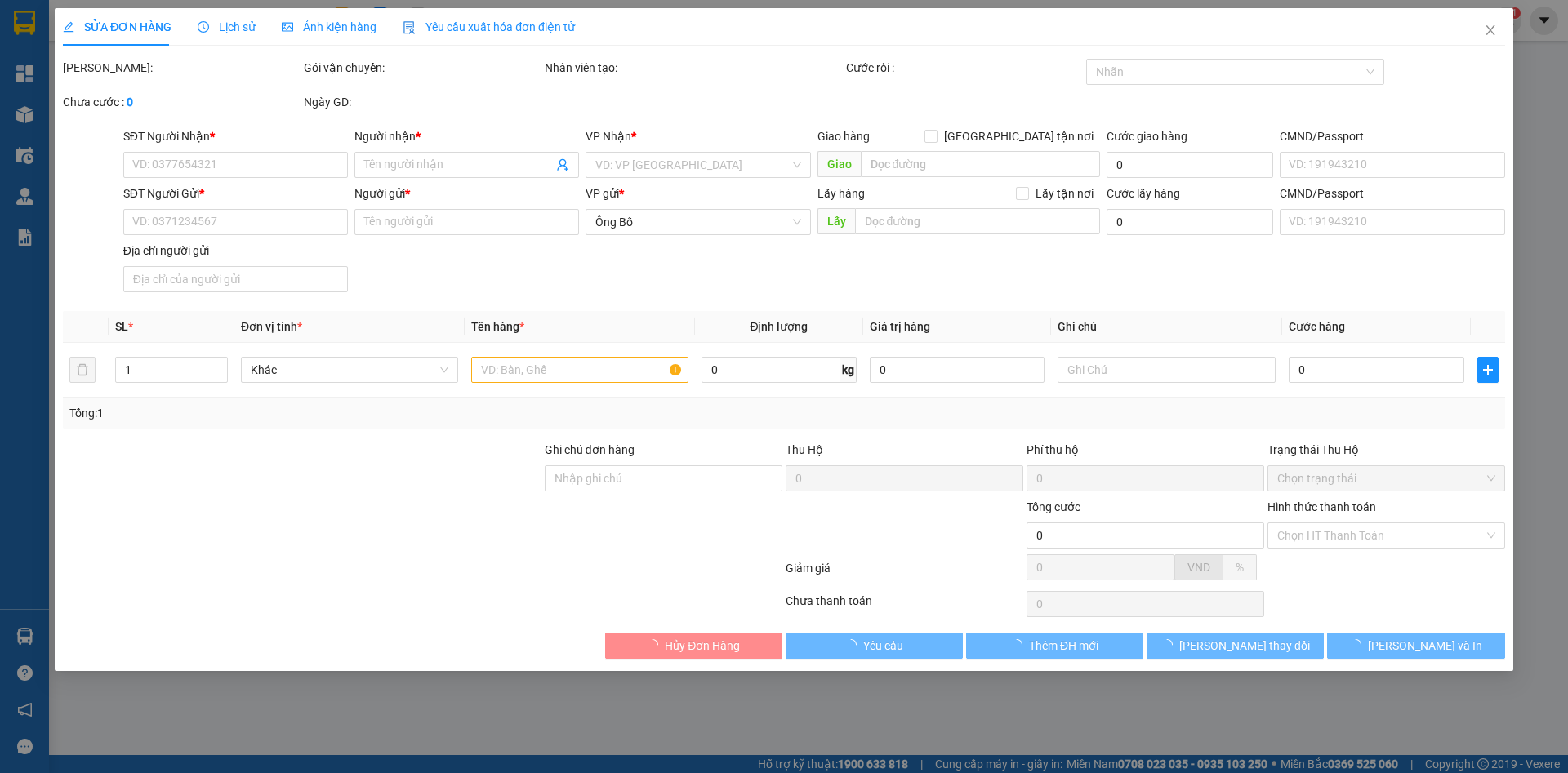
type input "Phước [GEOGRAPHIC_DATA]"
type input "30.000"
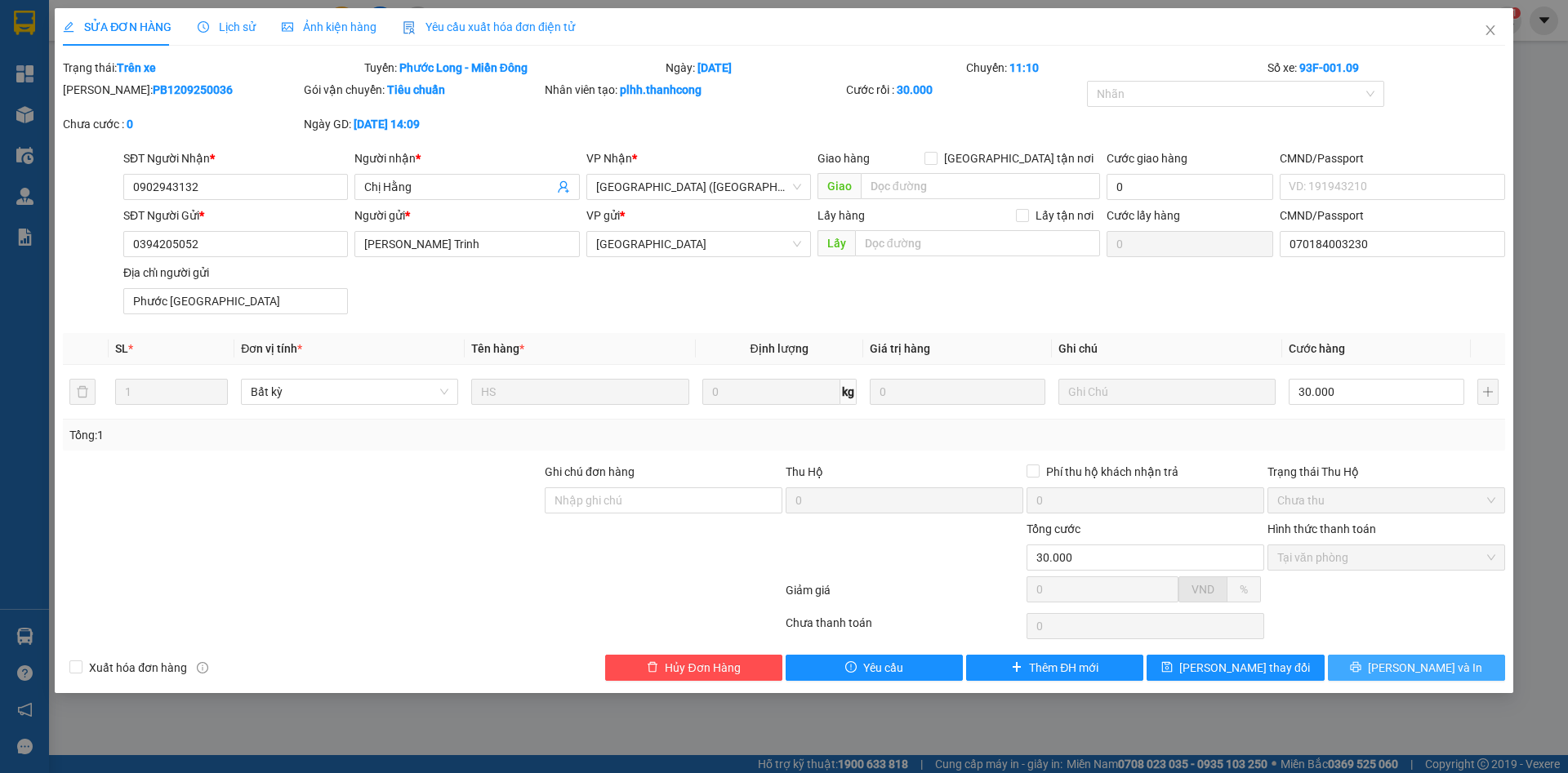
click at [1441, 658] on button "[PERSON_NAME] và In" at bounding box center [1416, 668] width 177 height 26
